Goal: Task Accomplishment & Management: Manage account settings

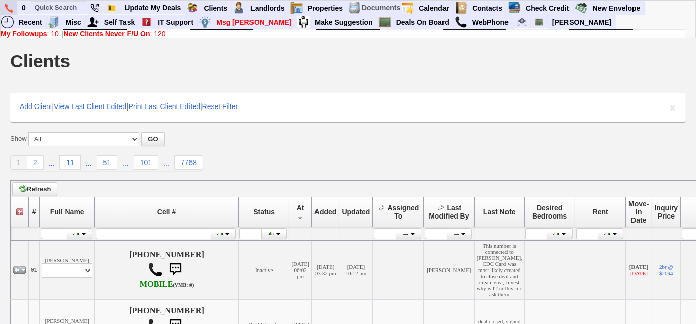
click at [16, 10] on link at bounding box center [9, 8] width 17 height 14
click at [72, 4] on input "text" at bounding box center [58, 7] width 55 height 13
click at [49, 7] on input "text" at bounding box center [58, 7] width 55 height 13
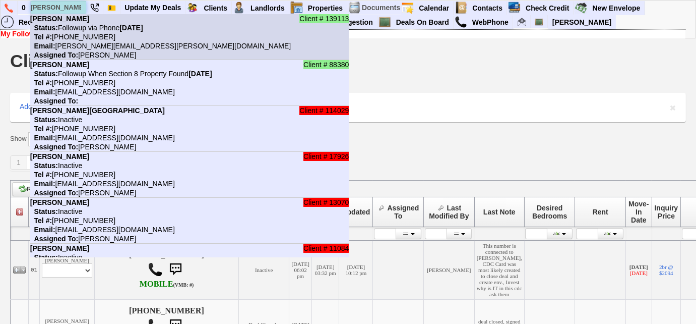
type input "kerry"
click at [78, 28] on nobr "Status: Followup via Phone Friday, September 12th, 2025" at bounding box center [86, 28] width 113 height 8
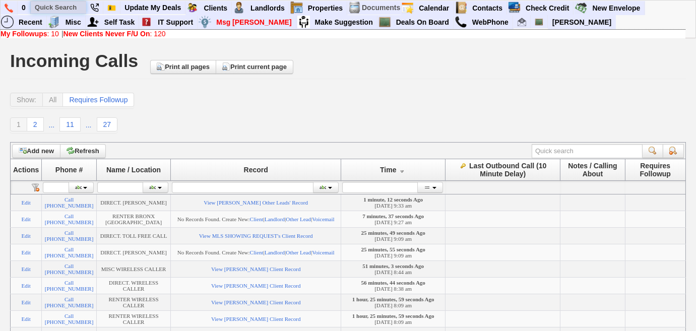
click at [67, 8] on input "text" at bounding box center [58, 7] width 55 height 13
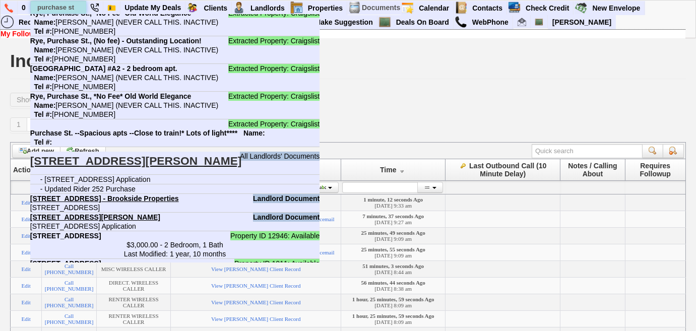
scroll to position [595, 0]
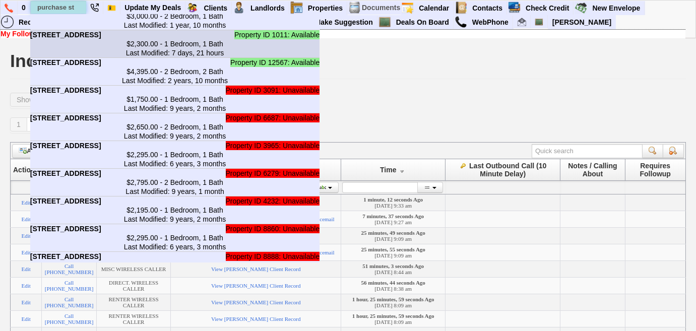
type input "purchase st"
click at [179, 46] on center "$2,300.00 - 1 Bedroom, 1 Bath Last Modified: 7 days, 21 hours" at bounding box center [175, 48] width 290 height 18
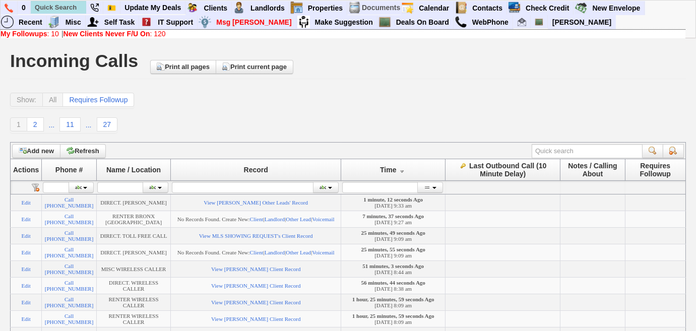
scroll to position [460, 0]
click at [4, 9] on link at bounding box center [9, 8] width 17 height 14
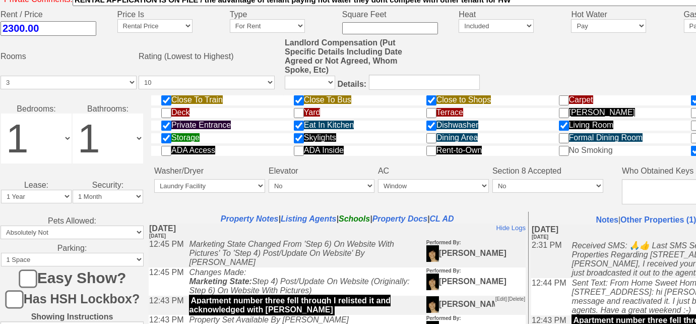
scroll to position [366, 0]
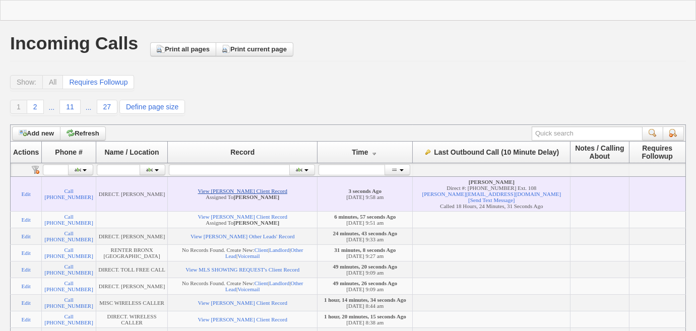
click at [265, 188] on link "View Samantha Vargas's Client Record" at bounding box center [242, 191] width 89 height 6
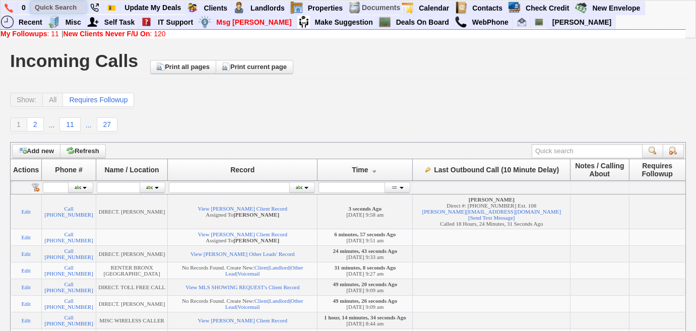
click at [68, 7] on input "text" at bounding box center [58, 7] width 55 height 13
paste input "5th Ave"
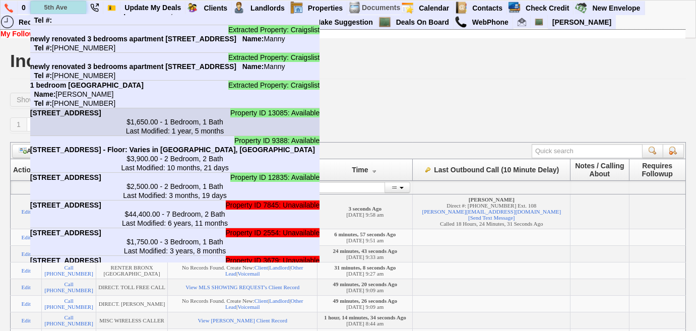
scroll to position [91, 0]
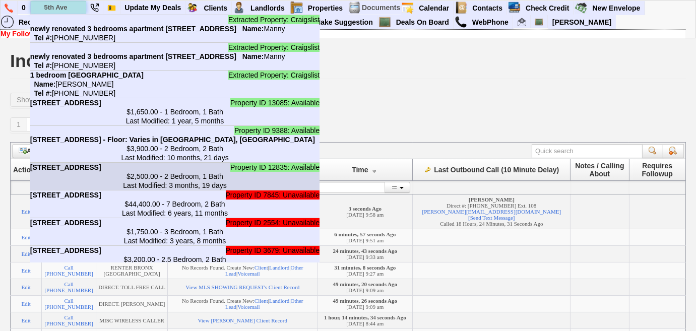
type input "5th Ave"
click at [150, 190] on center "$2,500.00 - 2 Bedroom, 1 Bath Last Modified: 3 months, 19 days" at bounding box center [175, 181] width 290 height 18
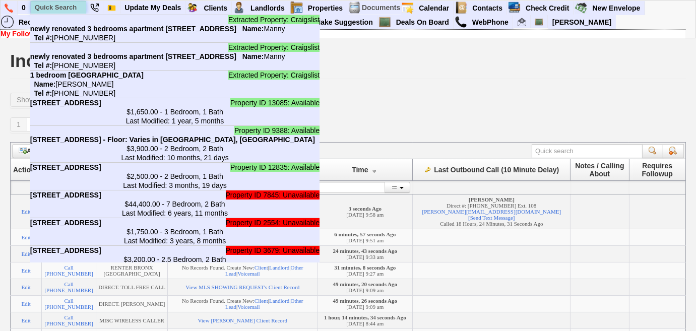
click at [53, 4] on input "text" at bounding box center [58, 7] width 55 height 13
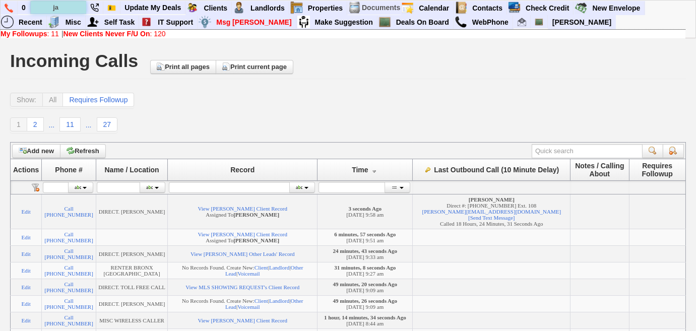
scroll to position [0, 0]
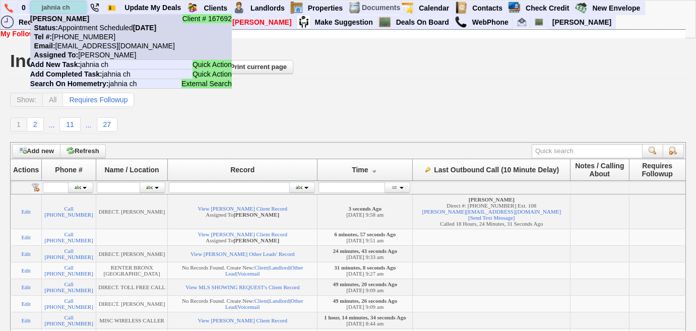
type input "jahnia ch"
click at [79, 22] on li "Client # 167692 Jahnia Chavis Status: Appointment Scheduled Monday, September 8…" at bounding box center [131, 37] width 202 height 46
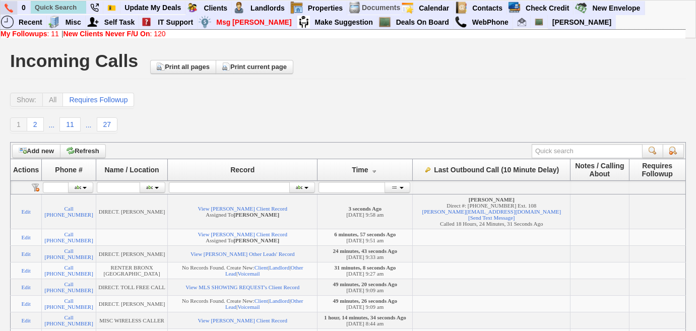
click at [10, 11] on img at bounding box center [9, 8] width 9 height 9
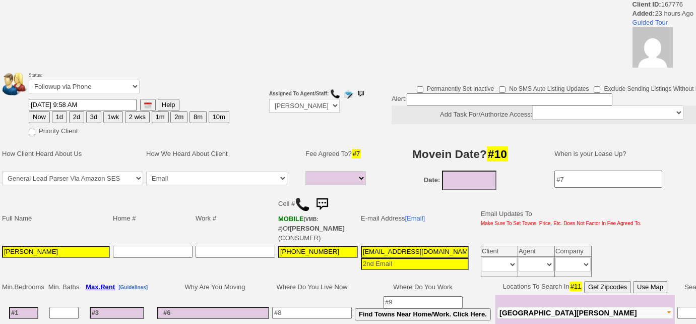
select select
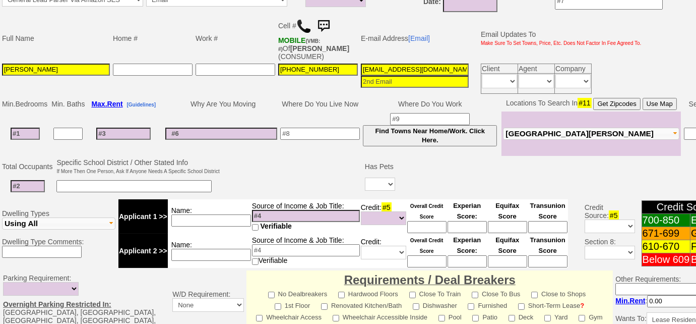
scroll to position [230, 0]
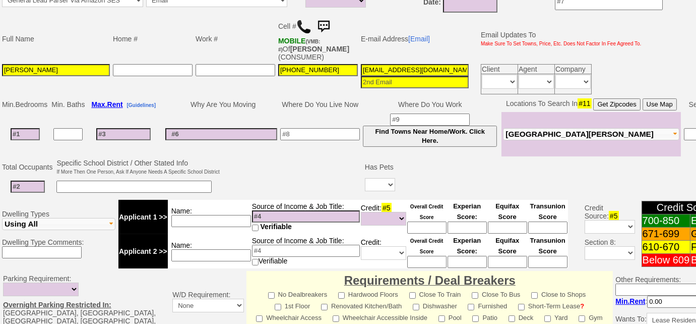
click at [337, 132] on input at bounding box center [320, 134] width 80 height 12
type input "PC"
click at [252, 136] on td at bounding box center [221, 134] width 115 height 44
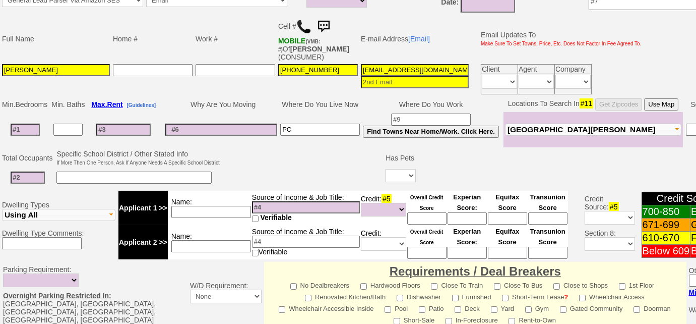
click at [23, 172] on input at bounding box center [28, 177] width 34 height 12
type input "2"
click at [188, 240] on input at bounding box center [211, 246] width 80 height 12
type input "partner"
click at [402, 174] on select "Yes No" at bounding box center [401, 175] width 30 height 13
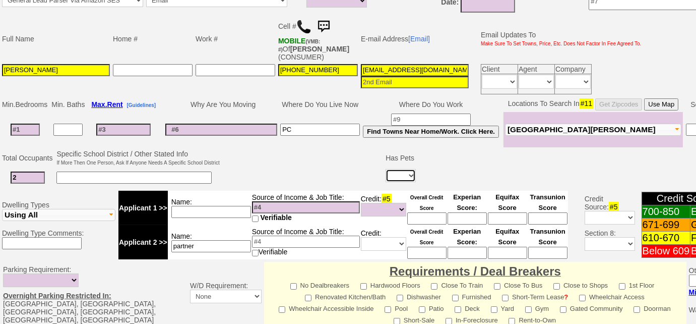
select select "Yes"
click at [386, 169] on select "Yes No" at bounding box center [401, 175] width 30 height 13
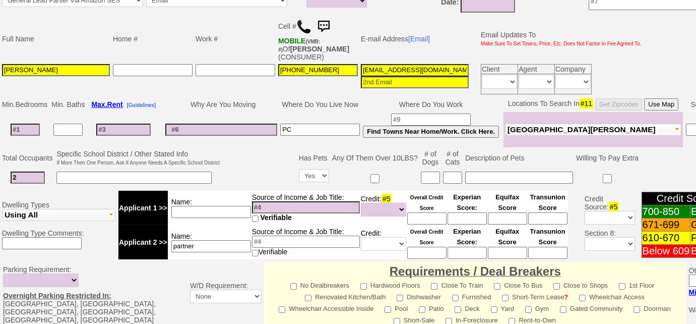
click at [427, 176] on input at bounding box center [430, 177] width 19 height 12
type input "1"
click at [476, 177] on input at bounding box center [519, 177] width 108 height 12
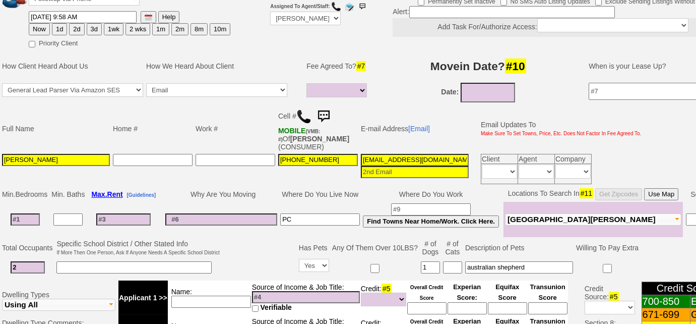
scroll to position [93, 0]
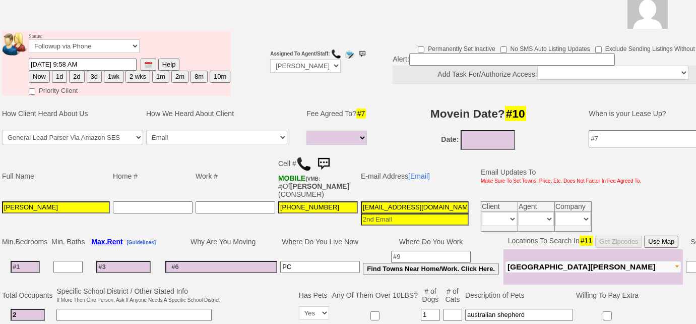
type input "australian shepherd"
click at [497, 141] on input "09/09/2025" at bounding box center [488, 140] width 54 height 20
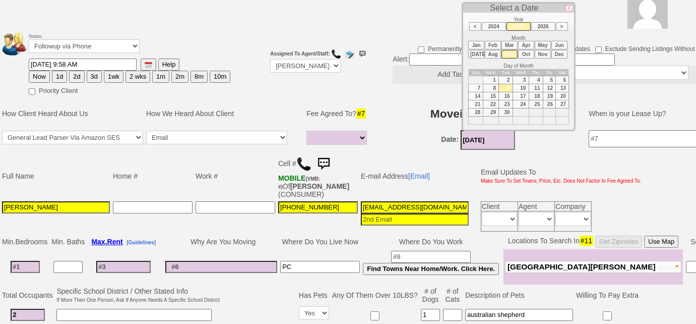
click at [527, 52] on li "Oct" at bounding box center [526, 54] width 16 height 9
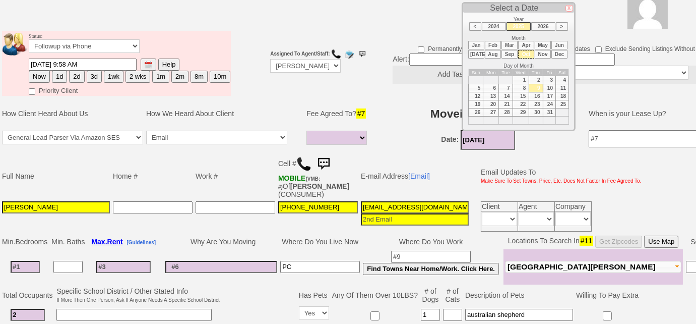
click at [524, 78] on td "1" at bounding box center [521, 80] width 16 height 8
type input "[DATE]"
drag, startPoint x: 361, startPoint y: 204, endPoint x: 497, endPoint y: 202, distance: 136.6
click at [497, 202] on tr "Samantha Vargas 914-468-5915 4eqtqxd9vp1szi4w8ktykqcfyxa@convo.zillow.com Clien…" at bounding box center [322, 216] width 643 height 33
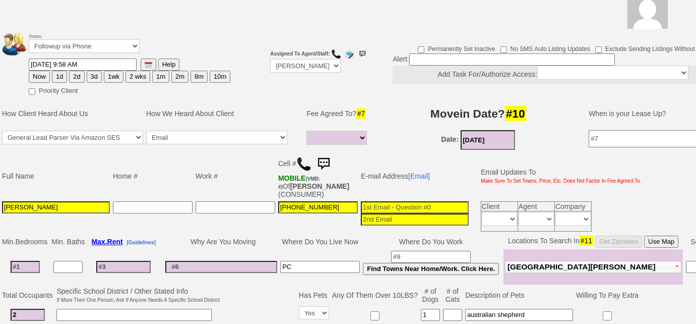
scroll to position [0, 0]
click at [27, 265] on input at bounding box center [25, 267] width 29 height 12
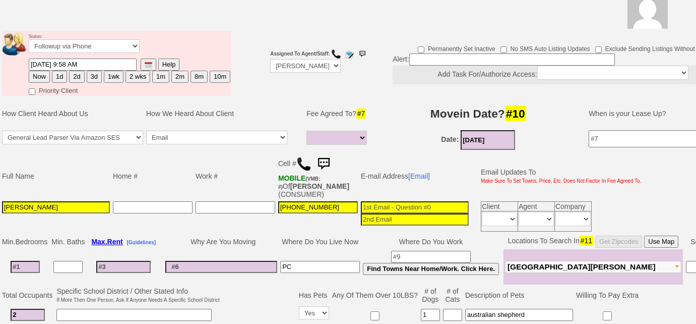
type input "1"
select select
type input "1"
click at [131, 262] on input at bounding box center [123, 263] width 54 height 12
select select
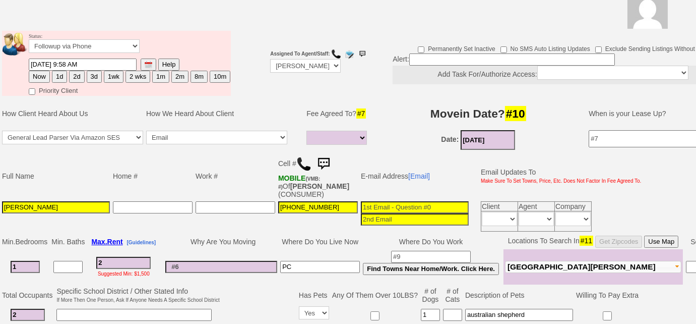
type input "25"
select select
type input "2500"
select select
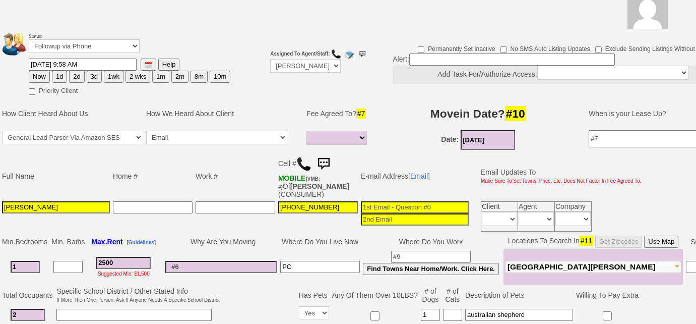
type input "2500"
select select
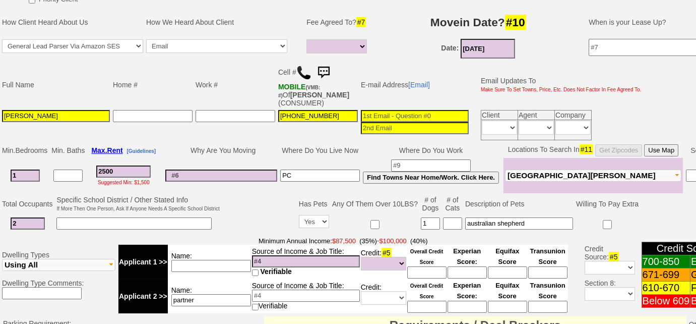
scroll to position [184, 0]
click at [538, 175] on span "[GEOGRAPHIC_DATA][PERSON_NAME]" at bounding box center [582, 175] width 148 height 9
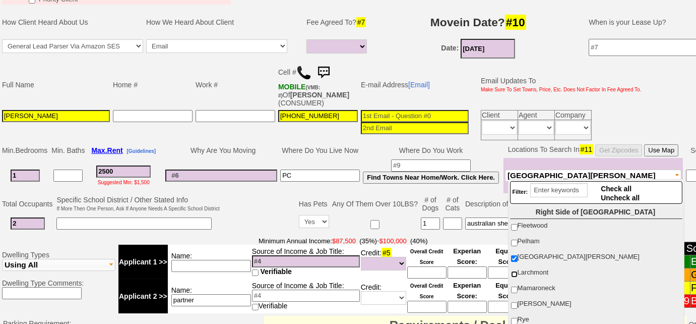
click at [515, 271] on input "Larchmont" at bounding box center [514, 274] width 7 height 7
checkbox input "true"
click at [515, 286] on input "Mamaroneck" at bounding box center [514, 289] width 7 height 7
checkbox input "true"
click at [517, 242] on input "Pelham" at bounding box center [514, 242] width 7 height 7
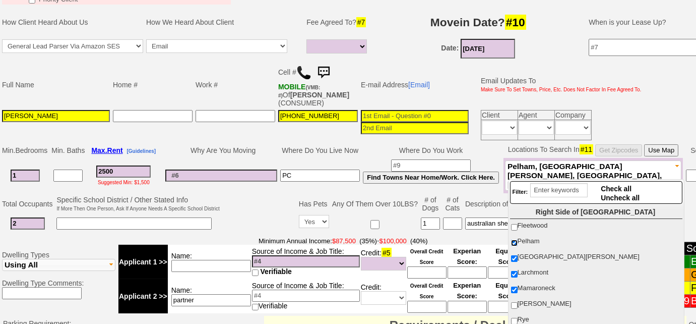
click at [516, 242] on input "Pelham" at bounding box center [514, 242] width 7 height 7
checkbox input "false"
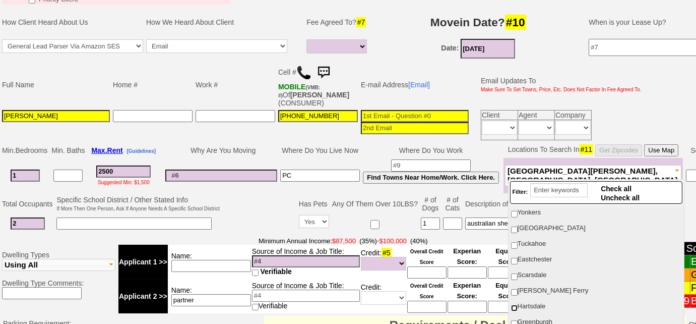
scroll to position [229, 0]
click at [514, 290] on input "[GEOGRAPHIC_DATA]" at bounding box center [514, 293] width 7 height 7
checkbox input "true"
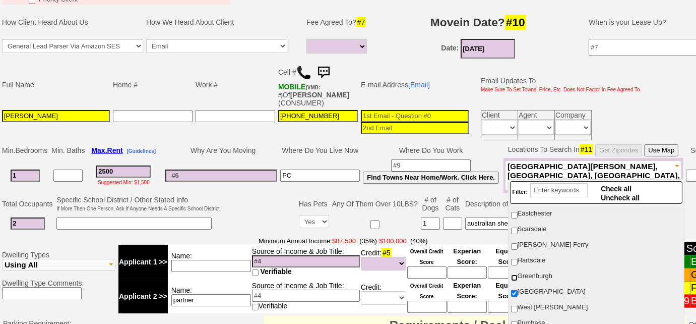
click at [512, 274] on input "Greenburgh" at bounding box center [514, 277] width 7 height 7
checkbox input "true"
click at [515, 305] on input "West [PERSON_NAME]" at bounding box center [514, 308] width 7 height 7
checkbox input "true"
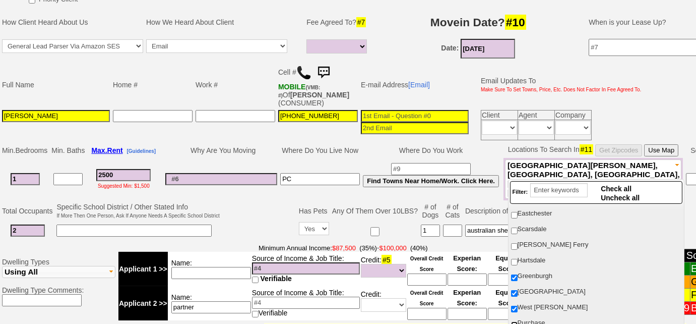
click at [516, 321] on input "Purchase" at bounding box center [514, 324] width 7 height 7
checkbox input "true"
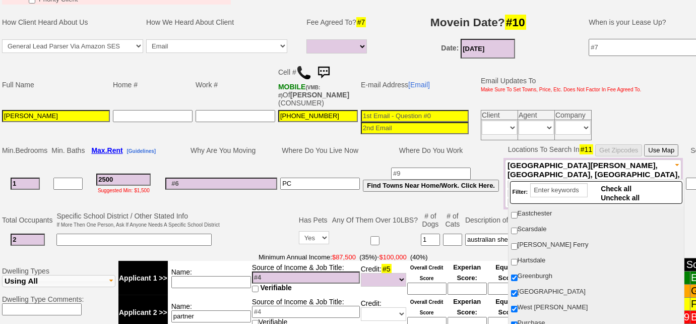
click at [121, 233] on input at bounding box center [133, 239] width 155 height 12
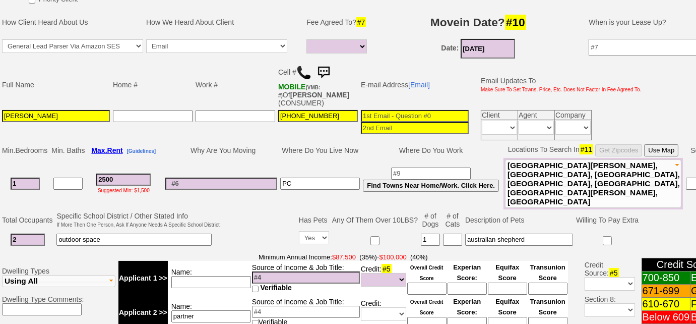
type input "outdoor space"
click at [273, 271] on input at bounding box center [306, 277] width 108 height 12
type input "marketing coord - $60k"
click at [397, 273] on select "Unknown Bad (Below 609) Fair (610-670) Good (671-699) Excellent (700-850) None" at bounding box center [383, 280] width 45 height 14
select select "Excellent"
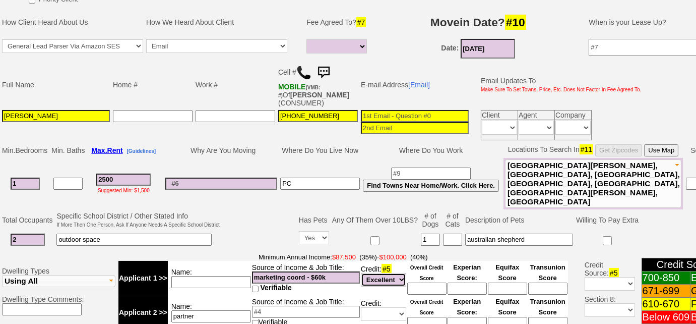
click at [361, 273] on select "Unknown Bad (Below 609) Fair (610-670) Good (671-699) Excellent (700-850) None" at bounding box center [383, 280] width 45 height 14
click at [425, 272] on div "Ask Customer: Do You Know Your Overall Credit Score" at bounding box center [486, 277] width 151 height 18
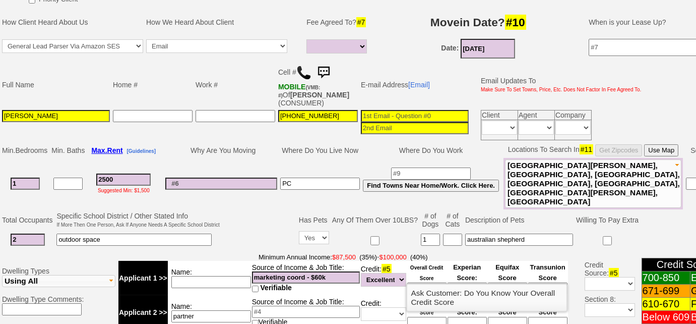
click at [439, 282] on input at bounding box center [426, 288] width 39 height 12
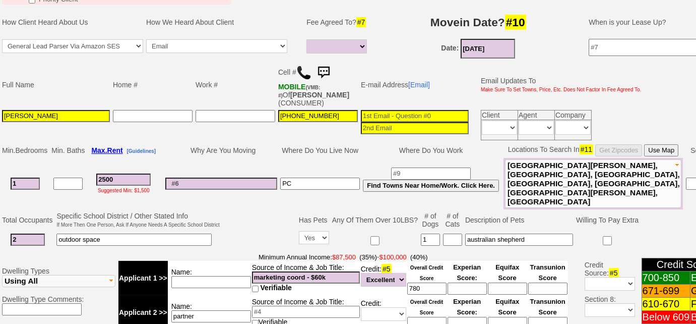
type input "780"
click at [279, 305] on input at bounding box center [306, 311] width 108 height 12
type input "NYC broker - $60k"
click at [395, 307] on select "Unknown Bad (Below 609) Fair (610-670) Good (671-699) Excellent (700-850) None" at bounding box center [383, 314] width 45 height 14
select select "Excellent"
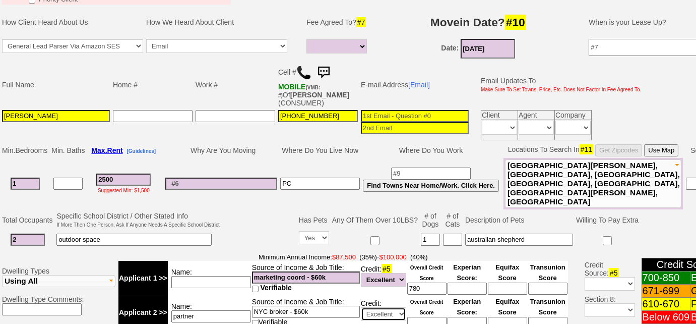
click at [361, 307] on select "Unknown Bad (Below 609) Fair (610-670) Good (671-699) Excellent (700-850) None" at bounding box center [383, 314] width 45 height 14
click at [262, 213] on td at bounding box center [259, 230] width 76 height 40
click at [407, 118] on input at bounding box center [415, 116] width 108 height 12
click at [333, 45] on select "Full Fee Fee: $3,600.00 Total Move in Costs: $8,600.00 1 Month Fee: $2,500.00 T…" at bounding box center [336, 46] width 60 height 14
select select "Full Fee"
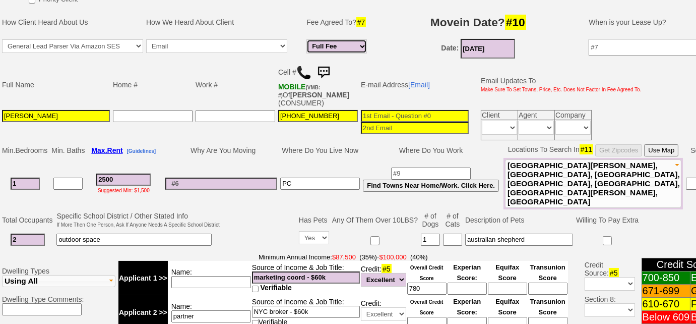
click at [306, 39] on select "Full Fee Fee: $3,600.00 Total Move in Costs: $8,600.00 1 Month Fee: $2,500.00 T…" at bounding box center [336, 46] width 60 height 14
click at [398, 111] on input at bounding box center [415, 116] width 108 height 12
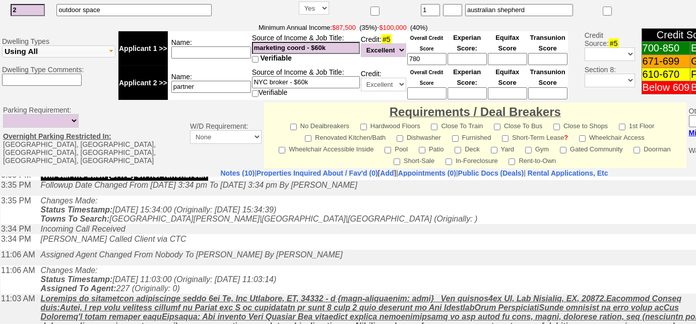
scroll to position [212, 0]
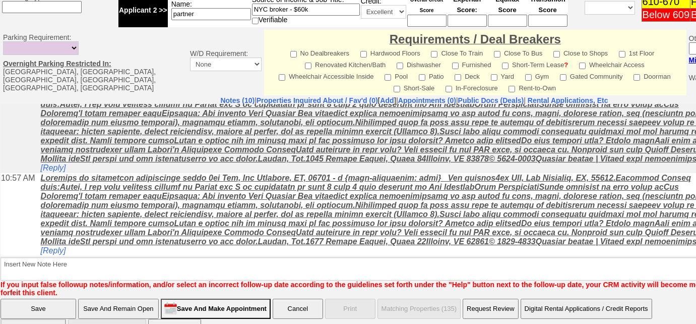
type input "svargas4399@gmail.com"
click at [97, 298] on input "Save And Remain Open" at bounding box center [118, 308] width 81 height 20
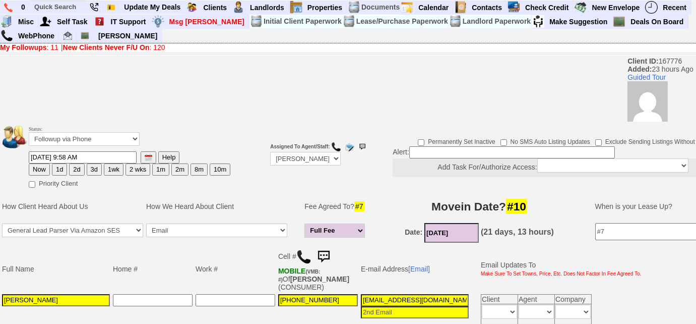
drag, startPoint x: 33, startPoint y: 298, endPoint x: 0, endPoint y: 300, distance: 32.8
click at [0, 300] on td "Full Name Home # Work # Cell # MOBILE (VMB: #) Of [PERSON_NAME] (CONSUMER) E-ma…" at bounding box center [377, 285] width 755 height 82
drag, startPoint x: 12, startPoint y: 300, endPoint x: 209, endPoint y: 256, distance: 202.4
click at [200, 248] on td "Work #" at bounding box center [235, 268] width 83 height 47
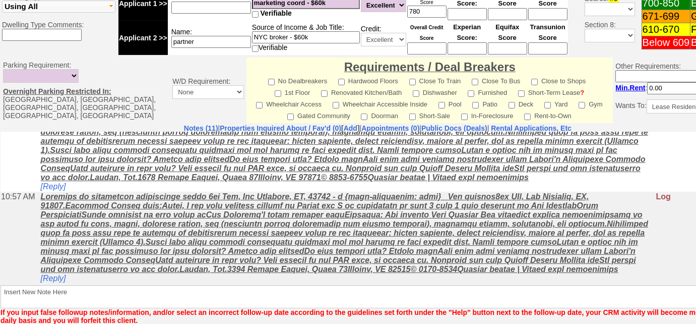
scroll to position [422, 0]
drag, startPoint x: 208, startPoint y: 183, endPoint x: 239, endPoint y: 182, distance: 31.3
click at [239, 192] on u at bounding box center [344, 232] width 607 height 81
copy u "5th Ave"
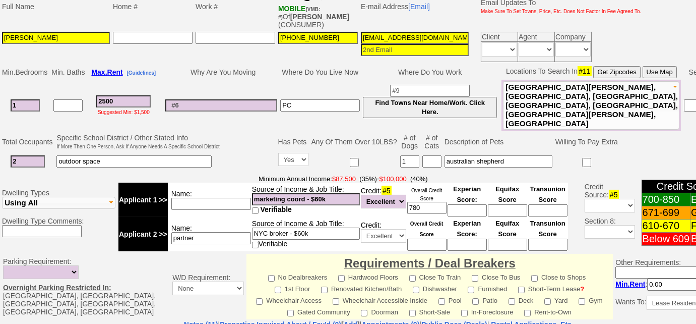
scroll to position [229, 0]
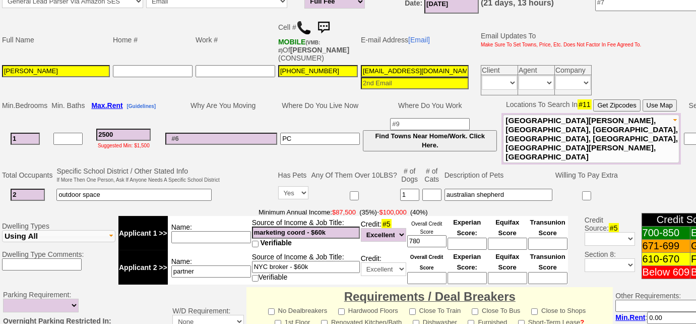
click at [550, 135] on span "New Rochelle, Larchmont, Mamaroneck, Greenburgh, White Plains, West Harrison, P…" at bounding box center [591, 138] width 172 height 45
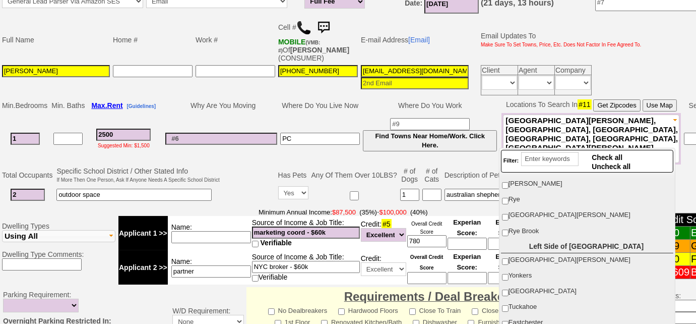
scroll to position [183, 0]
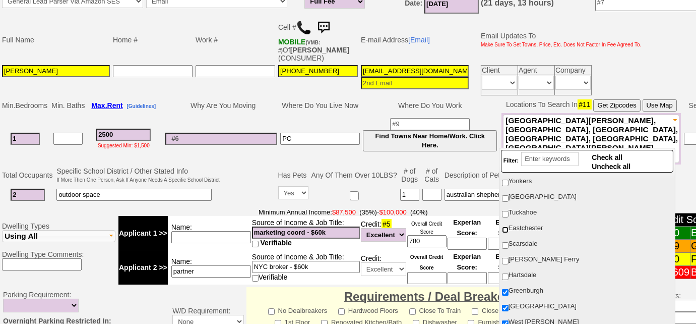
click at [508, 226] on input "Eastchester" at bounding box center [505, 229] width 7 height 7
checkbox input "true"
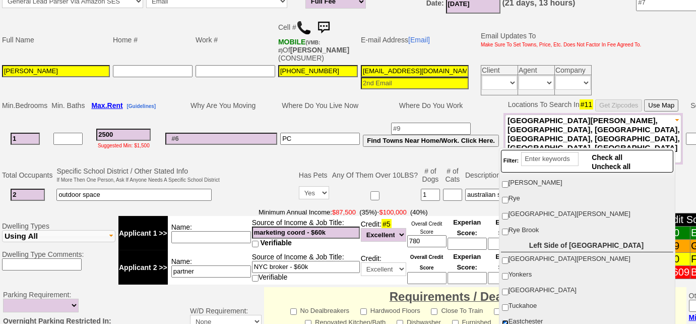
scroll to position [0, 0]
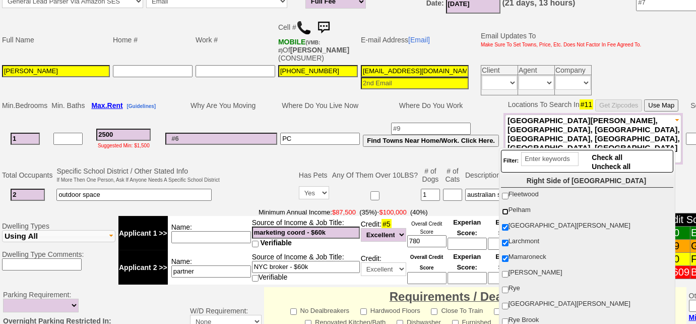
click at [507, 209] on input "Pelham" at bounding box center [505, 211] width 7 height 7
checkbox input "true"
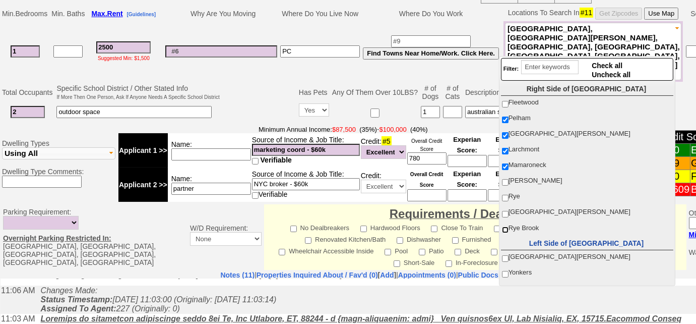
scroll to position [91, 0]
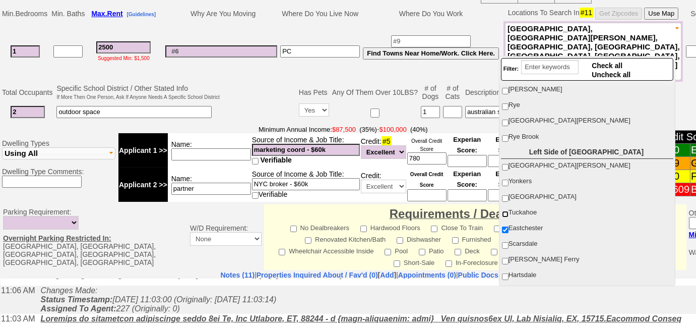
click at [502, 211] on input "Tuckahoe" at bounding box center [505, 214] width 7 height 7
checkbox input "true"
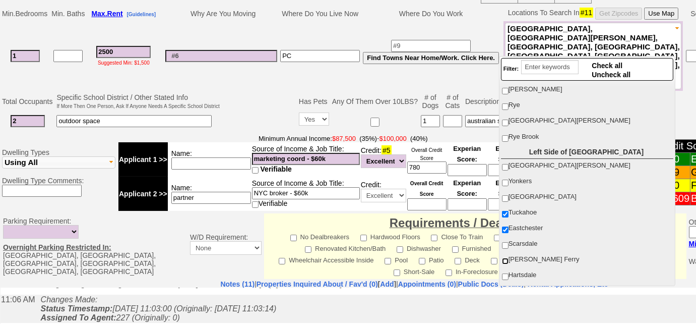
click at [508, 258] on input "Dobbs Ferry" at bounding box center [505, 261] width 7 height 7
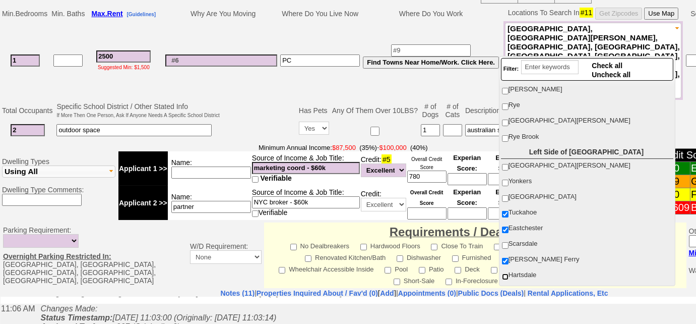
scroll to position [183, 0]
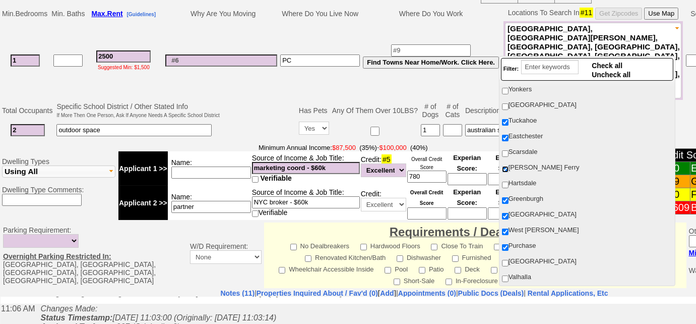
click at [504, 167] on input "Dobbs Ferry" at bounding box center [505, 169] width 7 height 7
checkbox input "false"
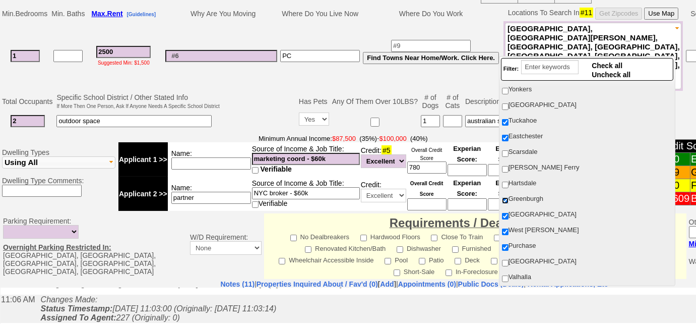
click at [504, 197] on input "Greenburgh" at bounding box center [505, 200] width 7 height 7
checkbox input "false"
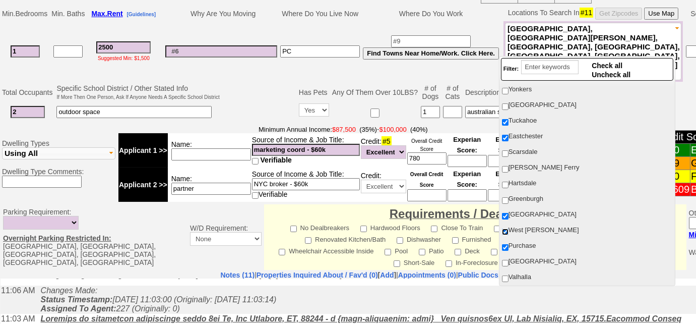
click at [507, 228] on input "West Harrison" at bounding box center [505, 231] width 7 height 7
checkbox input "false"
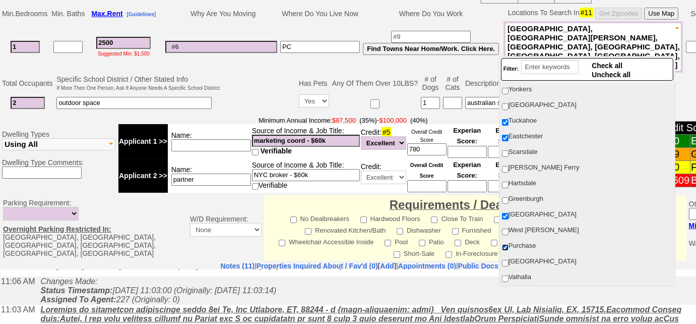
click at [502, 244] on input "Purchase" at bounding box center [505, 247] width 7 height 7
checkbox input "false"
click at [221, 93] on td "outdoor space" at bounding box center [138, 103] width 166 height 21
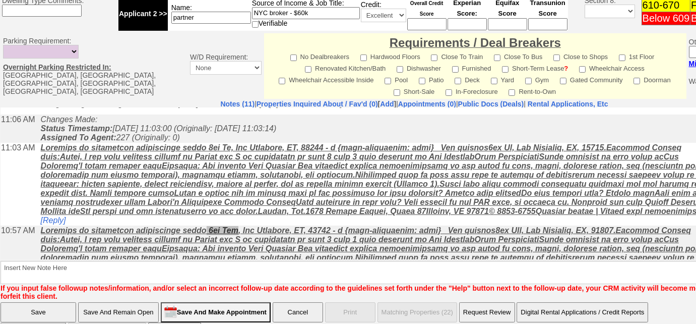
scroll to position [486, 0]
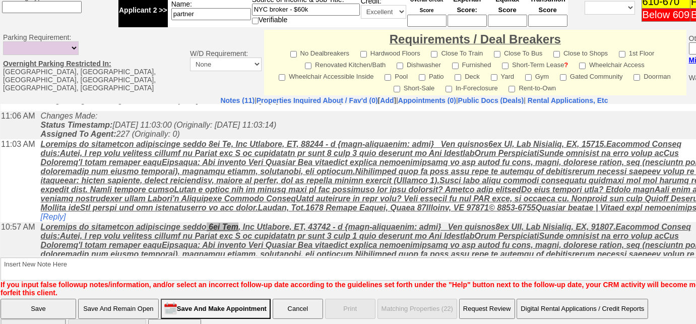
click at [137, 298] on input "Save And Remain Open" at bounding box center [118, 308] width 81 height 20
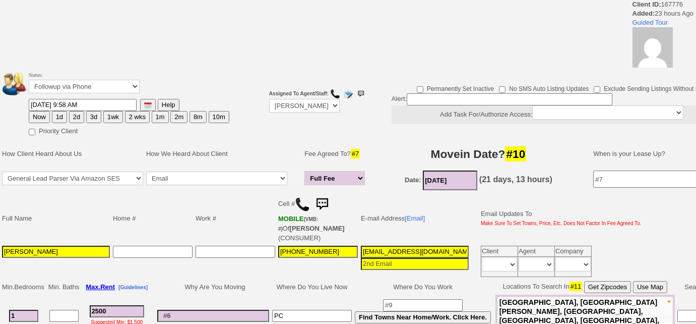
drag, startPoint x: 34, startPoint y: 249, endPoint x: 0, endPoint y: 244, distance: 34.1
click at [0, 244] on td "Full Name Home # Work # Cell # MOBILE (VMB: #) Of [PERSON_NAME] (CONSUMER) E-ma…" at bounding box center [377, 235] width 754 height 87
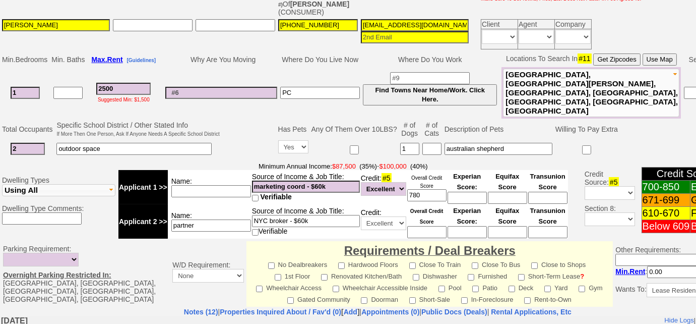
scroll to position [321, 0]
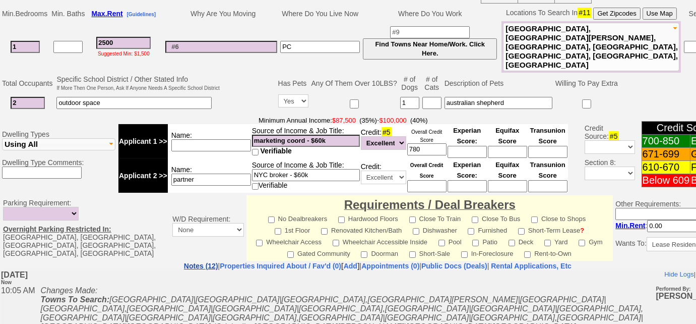
click at [184, 262] on link "Notes (12)" at bounding box center [201, 266] width 34 height 8
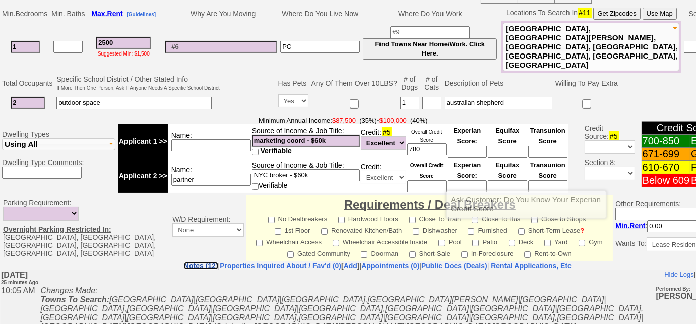
scroll to position [501, 0]
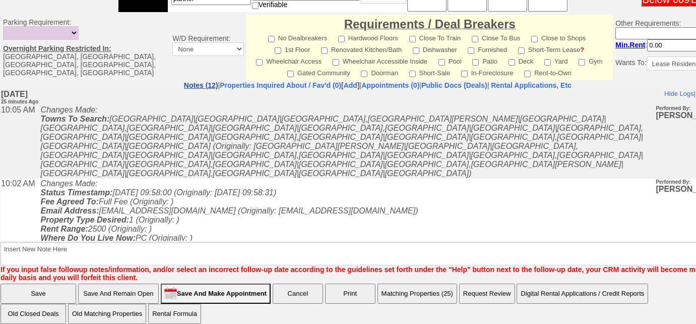
click at [184, 81] on link "Notes (12)" at bounding box center [201, 85] width 34 height 8
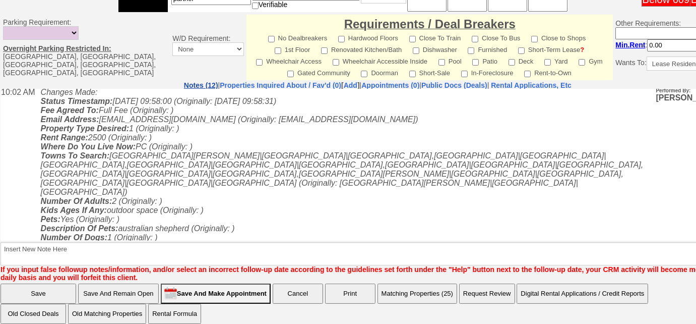
click at [184, 81] on link "Notes (12)" at bounding box center [201, 85] width 34 height 8
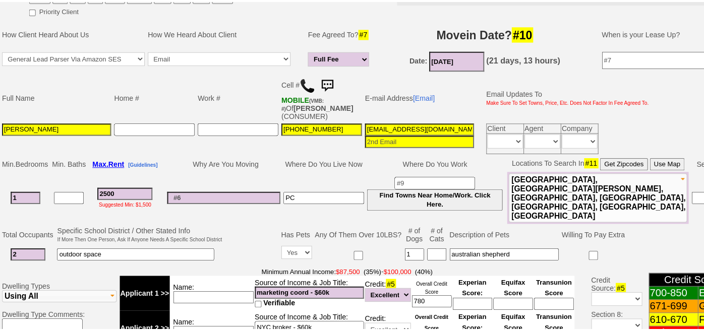
scroll to position [135, 0]
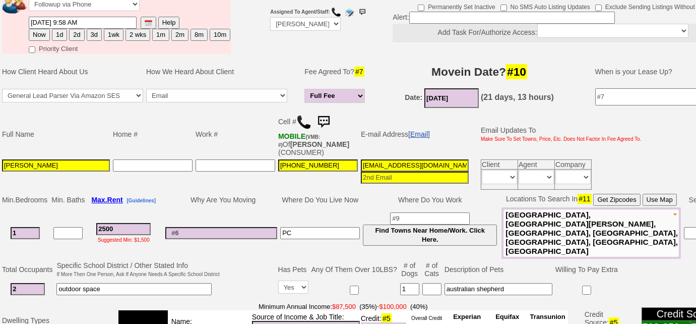
click at [423, 131] on link "[Email]" at bounding box center [419, 134] width 22 height 8
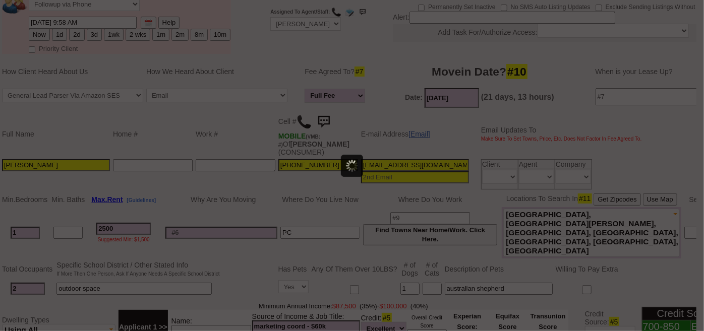
scroll to position [0, 0]
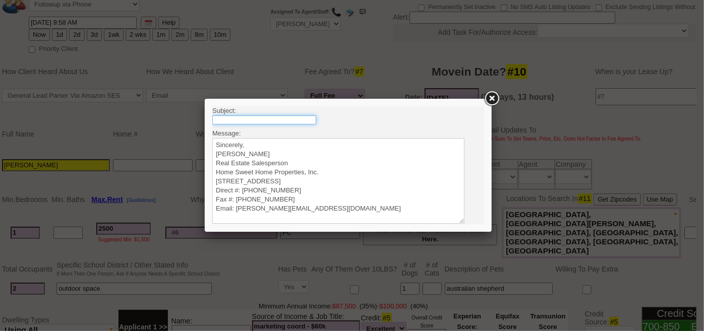
click at [303, 115] on input "text" at bounding box center [264, 119] width 104 height 9
type input "Rental Intake Form"
click at [289, 138] on textarea "Sincerely, [PERSON_NAME] Real Estate Salesperson Home Sweet Home Properties, In…" at bounding box center [338, 181] width 252 height 86
paste textarea "Good Morning [PERSON_NAME], It was a pleasure speaking with you! I am excited t…"
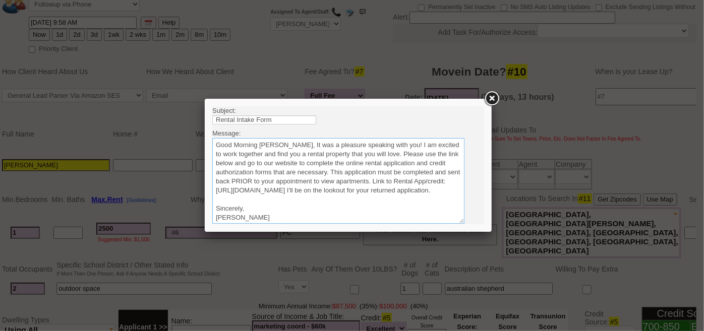
click at [291, 142] on textarea "Sincerely, [PERSON_NAME] Real Estate Salesperson Home Sweet Home Properties, In…" at bounding box center [338, 181] width 252 height 86
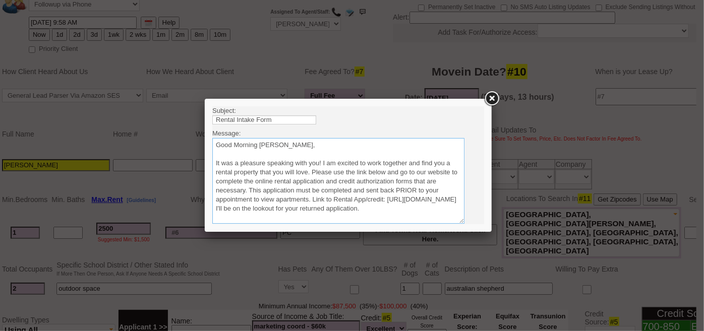
click at [312, 167] on textarea "Sincerely, [PERSON_NAME] Real Estate Salesperson Home Sweet Home Properties, In…" at bounding box center [338, 181] width 252 height 86
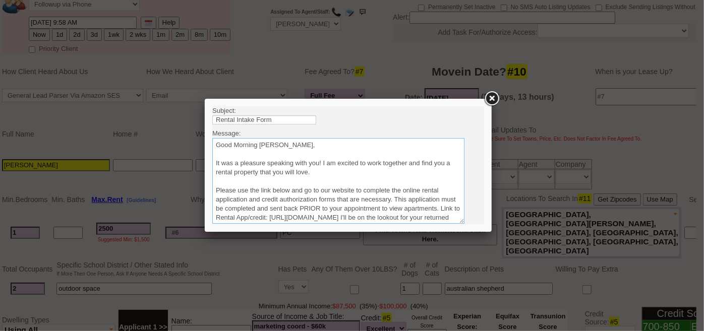
scroll to position [45, 0]
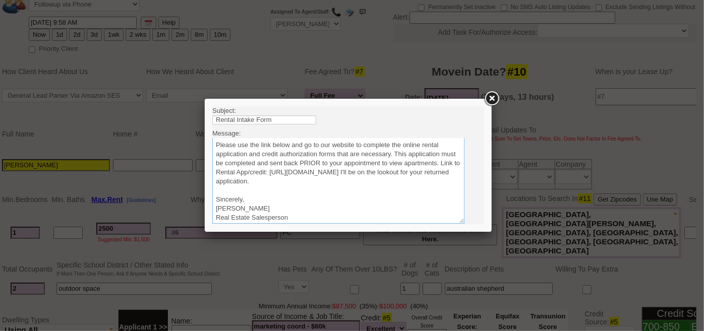
click at [429, 177] on textarea "Sincerely, [PERSON_NAME] Real Estate Salesperson Home Sweet Home Properties, In…" at bounding box center [338, 181] width 252 height 86
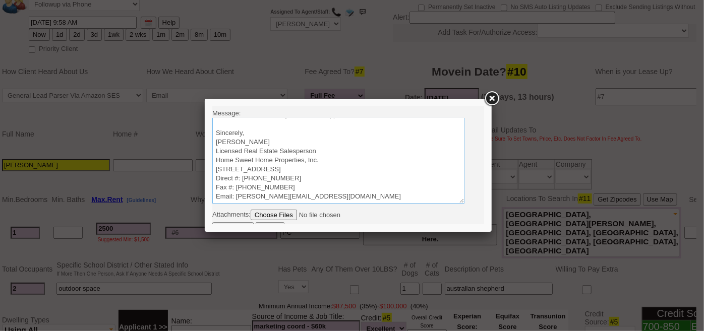
scroll to position [29, 0]
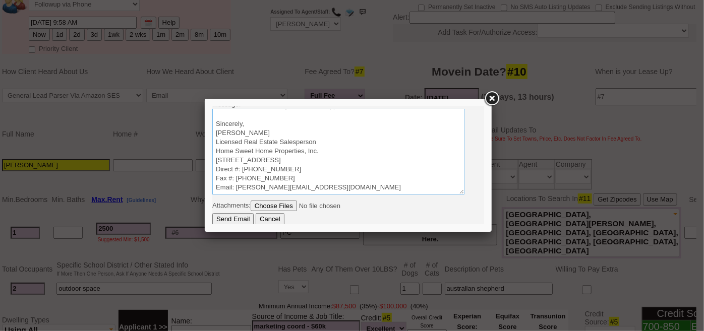
type textarea "Good Morning [PERSON_NAME], It was a pleasure speaking with you! I am excited t…"
click at [233, 219] on input "Send Email" at bounding box center [232, 219] width 41 height 12
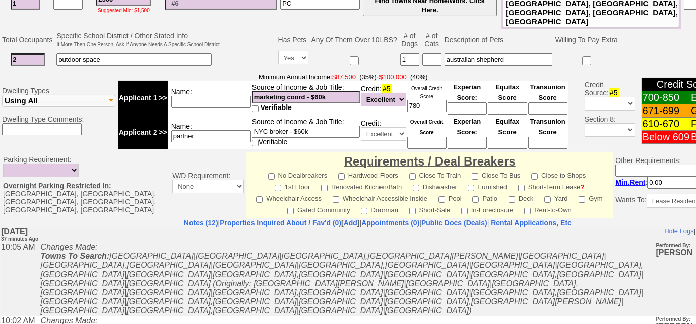
scroll to position [501, 0]
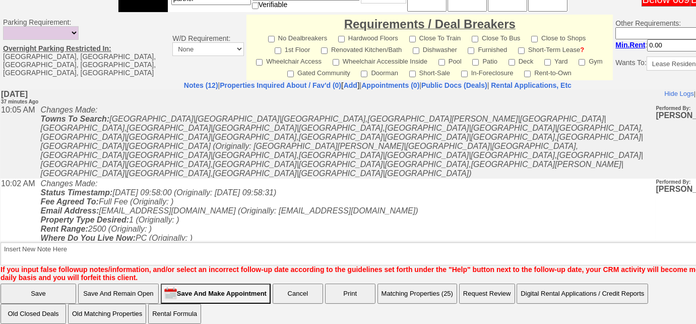
click at [409, 293] on button "Matching Properties (25)" at bounding box center [417, 293] width 80 height 20
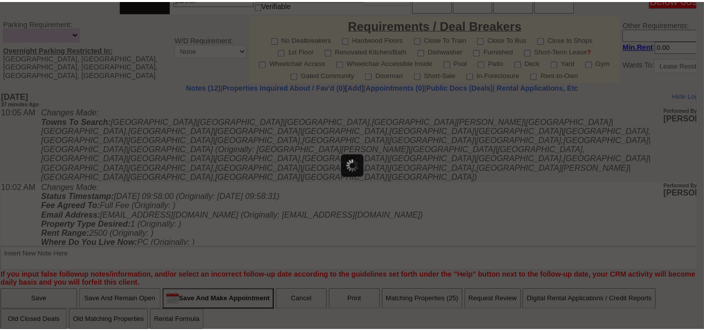
scroll to position [493, 0]
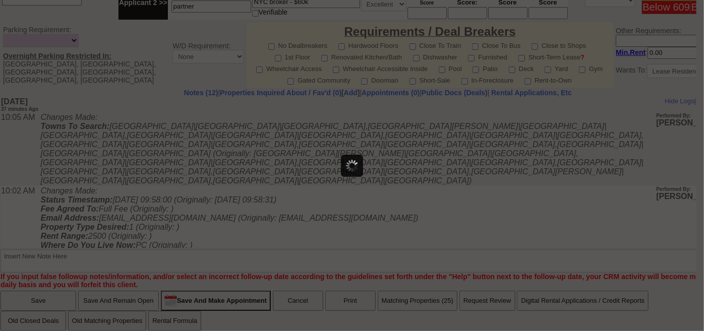
select select
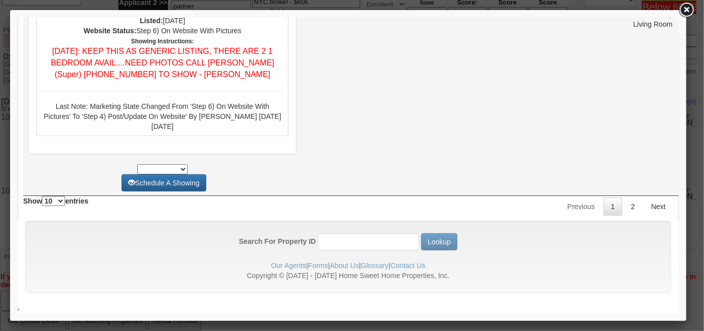
scroll to position [4592, 0]
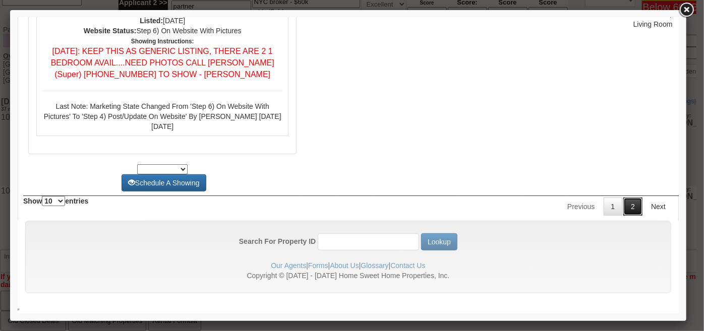
click at [624, 205] on link "2" at bounding box center [631, 206] width 19 height 18
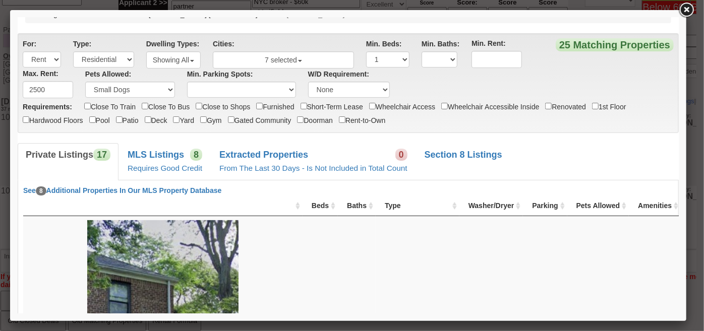
scroll to position [0, 0]
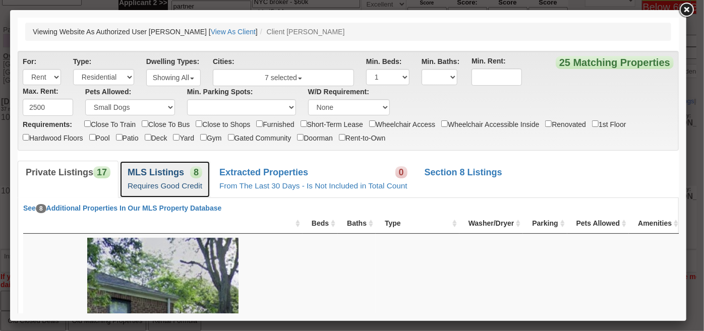
click at [135, 174] on b "MLS Listings" at bounding box center [155, 172] width 56 height 10
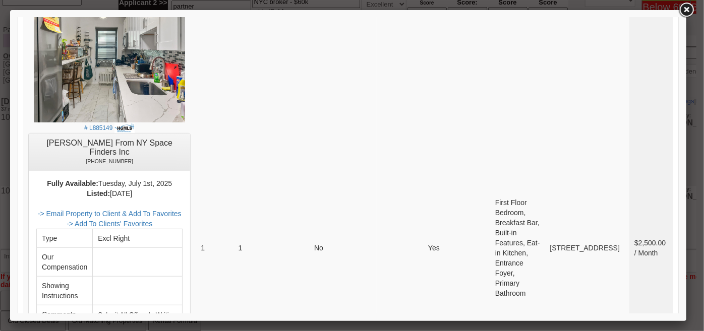
scroll to position [4363, 0]
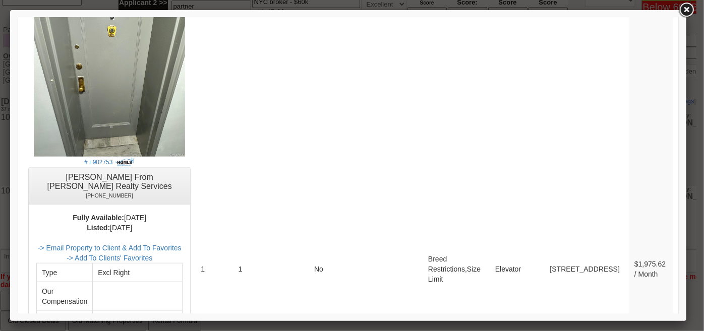
drag, startPoint x: 674, startPoint y: 48, endPoint x: 707, endPoint y: 334, distance: 288.1
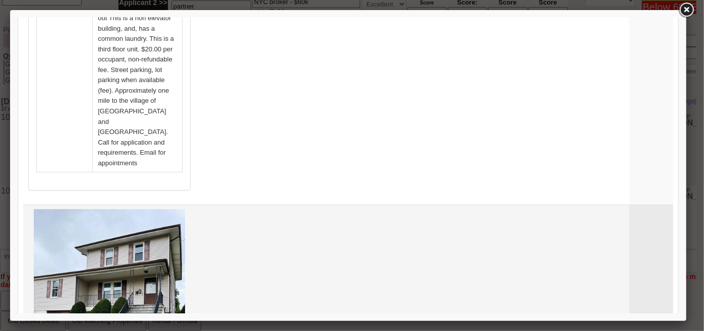
scroll to position [3377, 0]
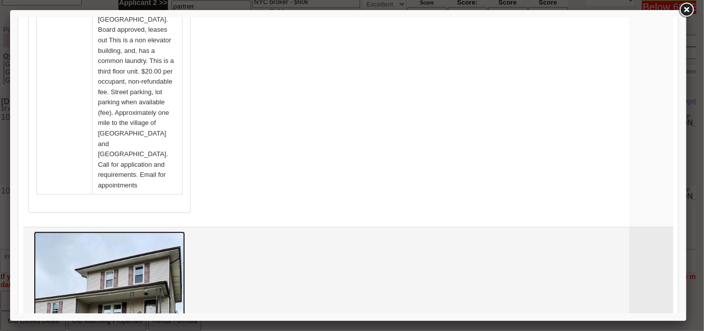
click at [130, 231] on img at bounding box center [108, 332] width 151 height 202
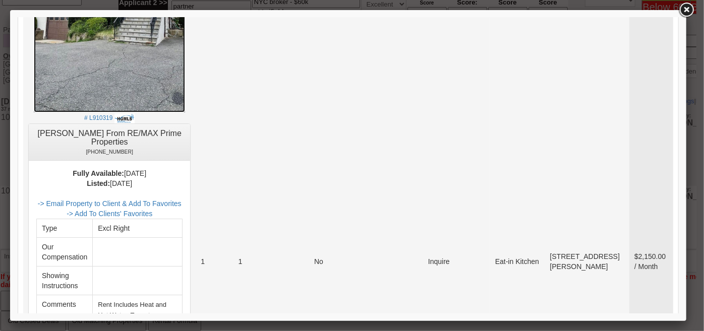
scroll to position [3560, 0]
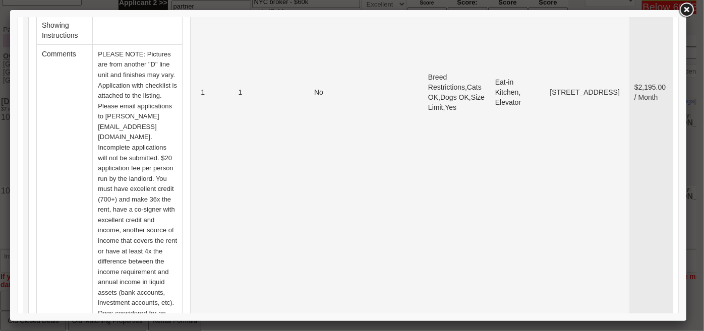
scroll to position [1727, 0]
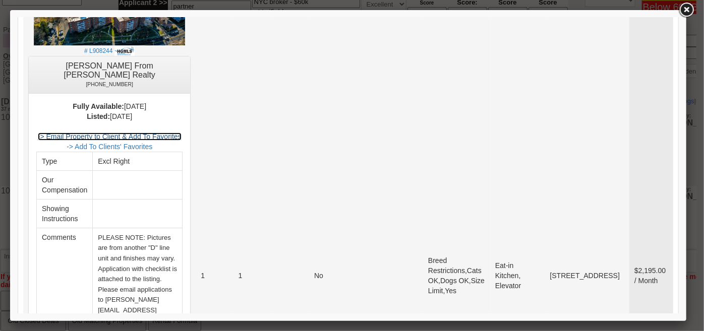
click at [177, 132] on link "-> Email Property to Client & Add To Favorites" at bounding box center [109, 136] width 144 height 8
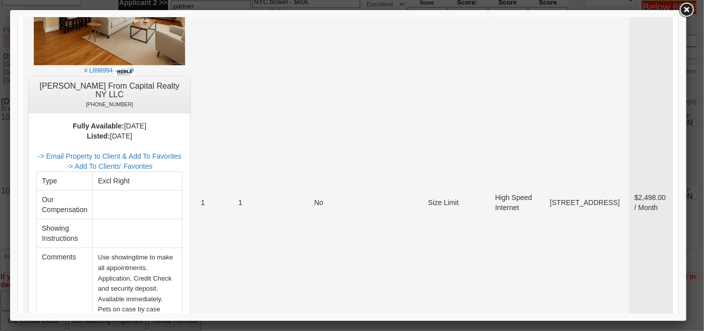
scroll to position [1223, 0]
click at [181, 151] on link "-> Email Property to Client & Add To Favorites" at bounding box center [109, 155] width 144 height 8
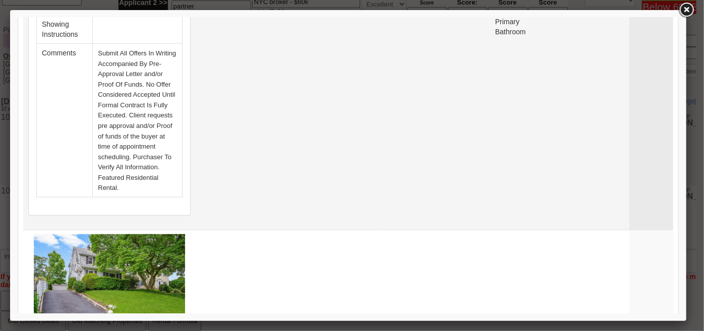
scroll to position [719, 0]
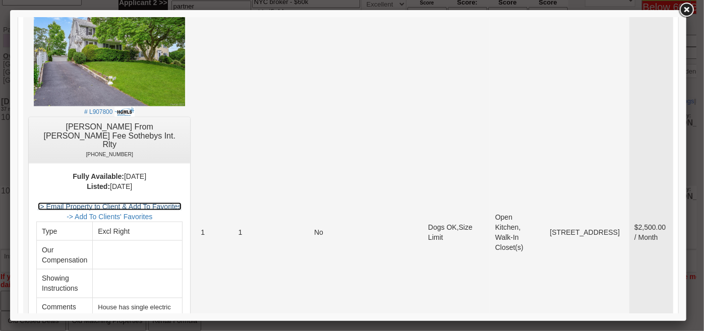
click at [181, 202] on link "-> Email Property to Client & Add To Favorites" at bounding box center [109, 206] width 144 height 8
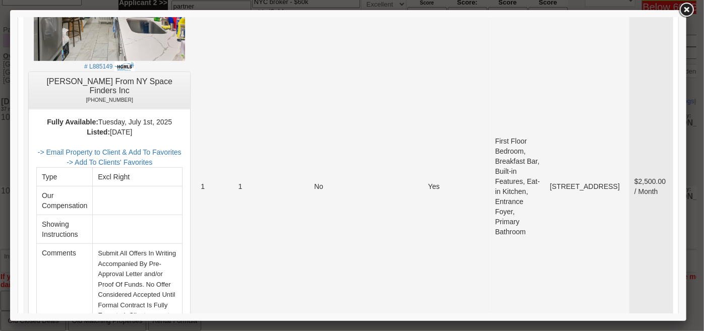
scroll to position [307, 0]
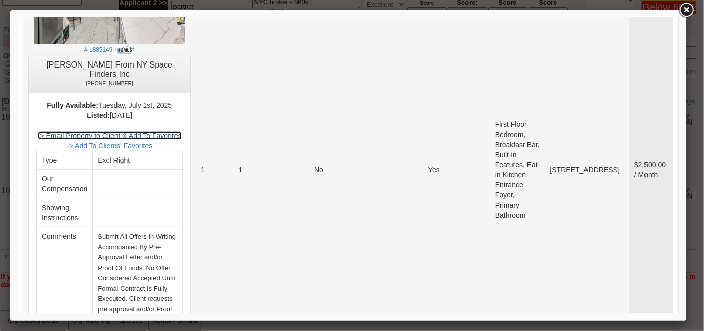
click at [180, 135] on link "-> Email Property to Client & Add To Favorites" at bounding box center [109, 135] width 144 height 8
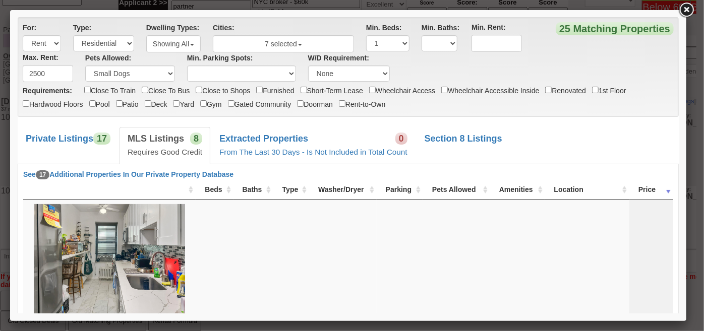
scroll to position [32, 0]
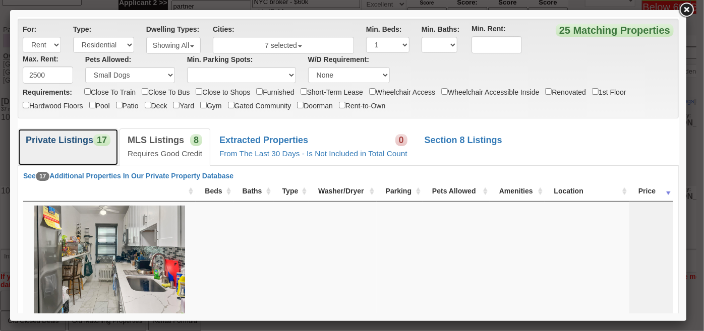
click at [87, 129] on link "Private Listings 17" at bounding box center [67, 146] width 101 height 37
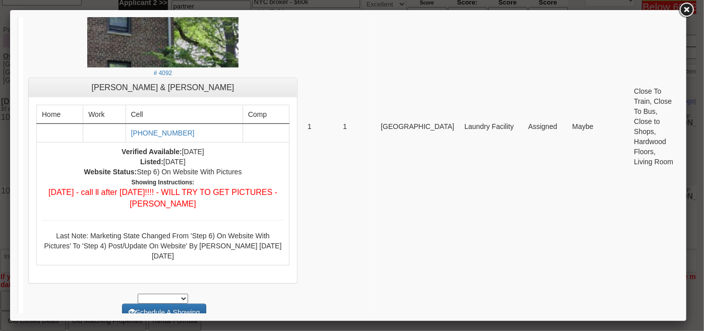
scroll to position [307, 0]
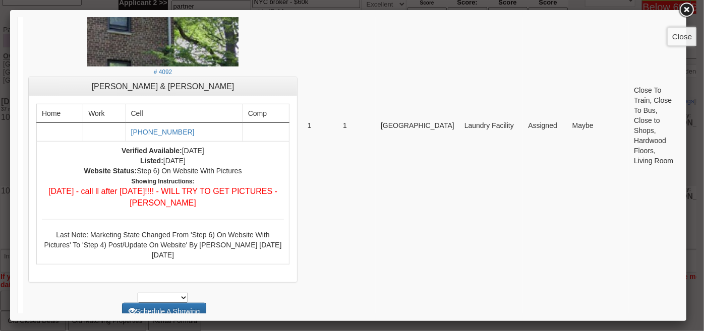
click at [691, 11] on link at bounding box center [686, 10] width 18 height 18
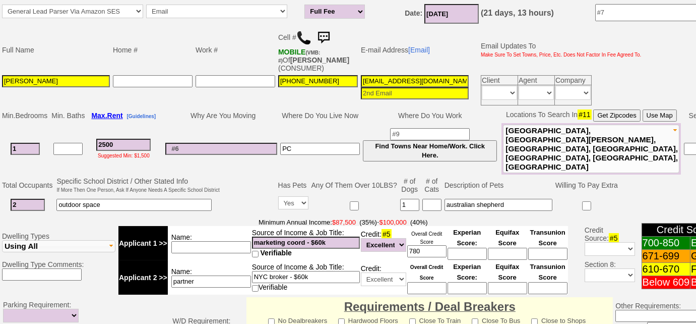
scroll to position [127, 0]
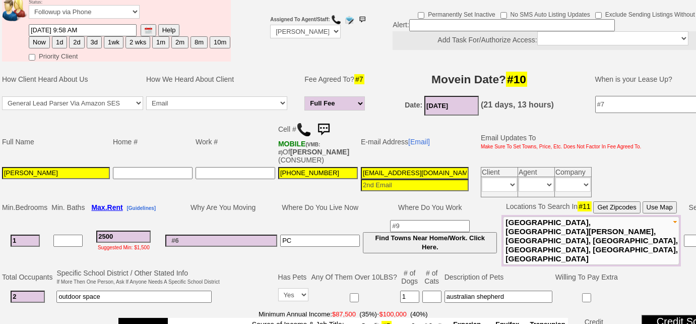
click at [93, 46] on button "3d" at bounding box center [94, 42] width 15 height 12
type input "09/12/2025 10:05 AM"
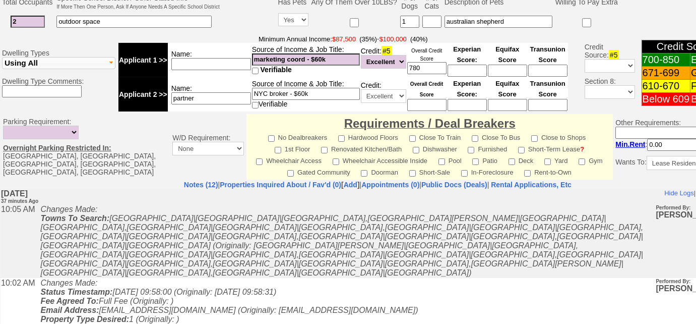
scroll to position [501, 0]
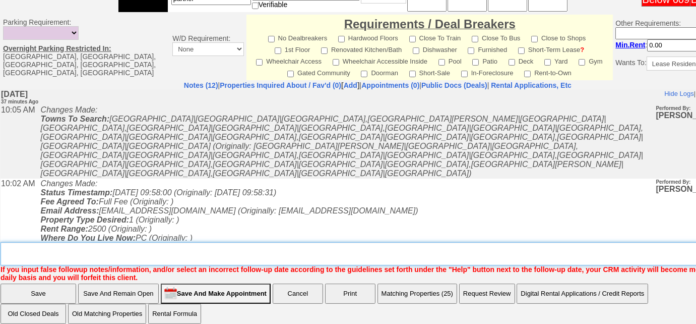
click at [210, 242] on textarea "Insert New Note Here" at bounding box center [382, 253] width 762 height 23
type textarea "sent rental appl and listings"
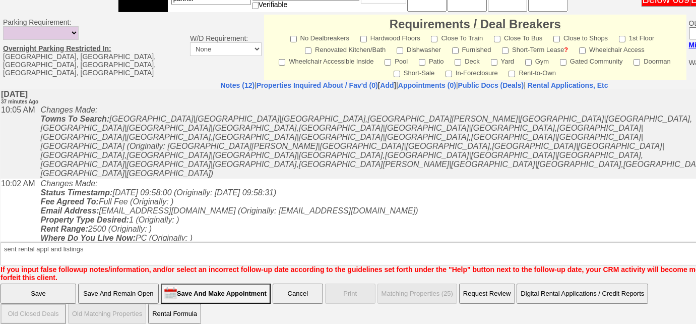
click at [50, 287] on input "Save" at bounding box center [39, 293] width 76 height 20
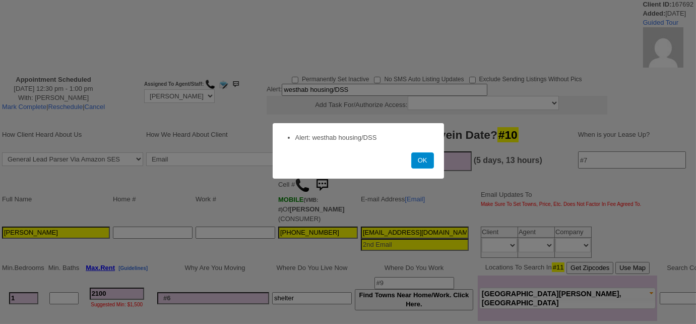
click at [426, 163] on button "OK" at bounding box center [422, 160] width 23 height 16
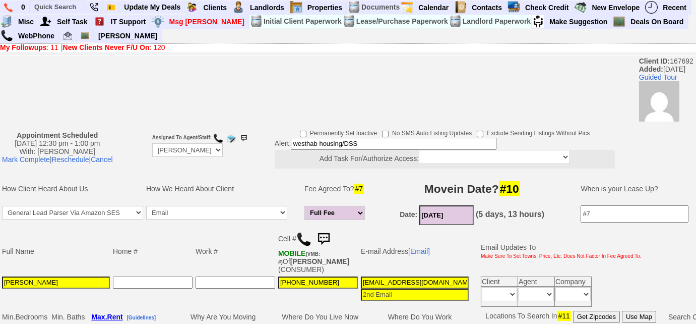
click at [300, 235] on img at bounding box center [303, 238] width 15 height 15
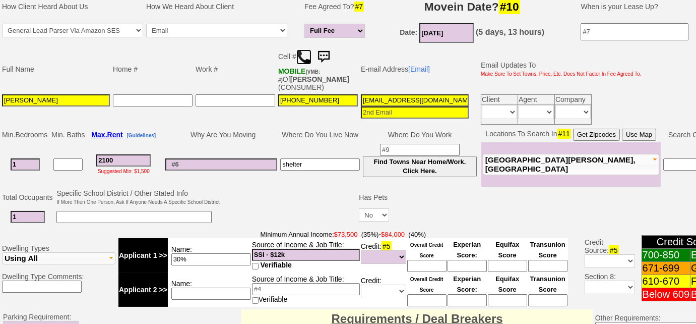
scroll to position [275, 0]
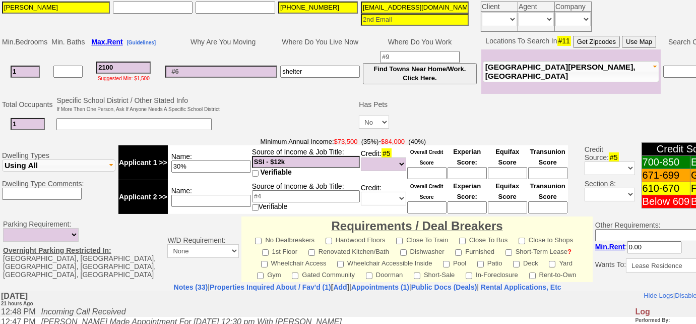
click at [218, 163] on input "30%" at bounding box center [211, 166] width 80 height 12
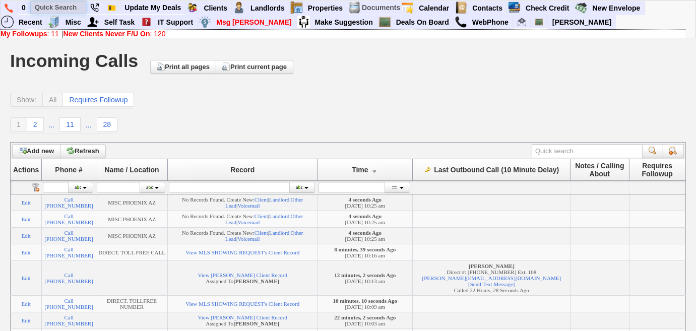
click at [75, 7] on input "text" at bounding box center [58, 7] width 55 height 13
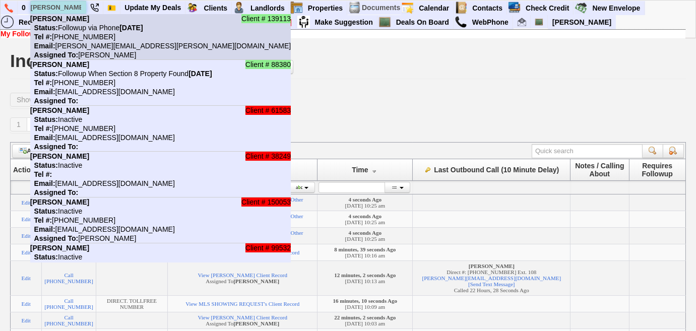
type input "[PERSON_NAME]"
click at [82, 36] on nobr "Tel #: [PHONE_NUMBER]" at bounding box center [72, 37] width 85 height 8
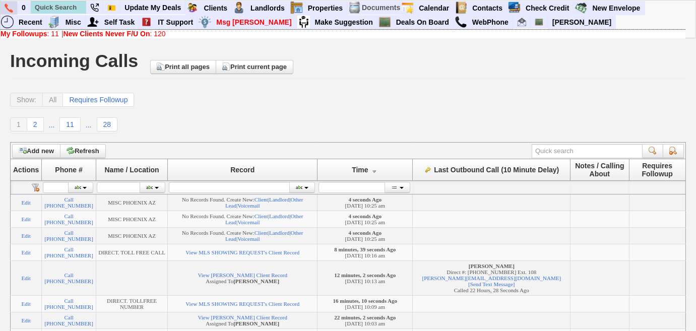
click at [6, 6] on img at bounding box center [9, 8] width 9 height 9
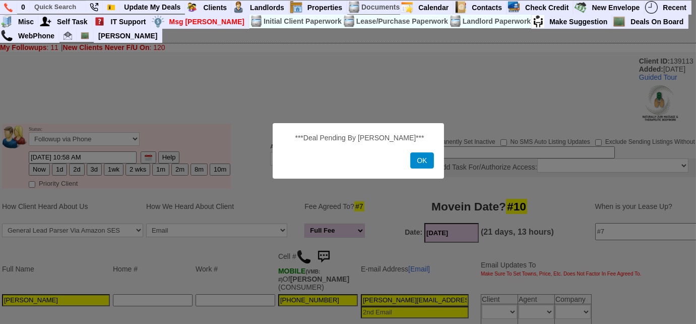
click at [423, 164] on button "OK" at bounding box center [421, 160] width 23 height 16
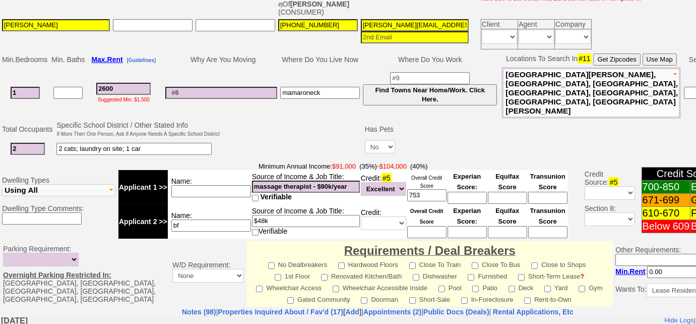
scroll to position [501, 0]
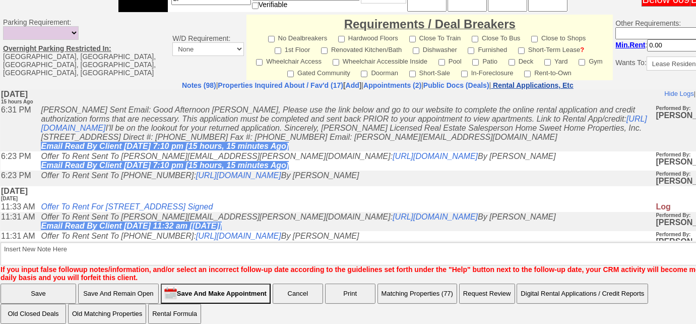
click at [554, 81] on nobr "Rental Applications, Etc" at bounding box center [533, 85] width 81 height 8
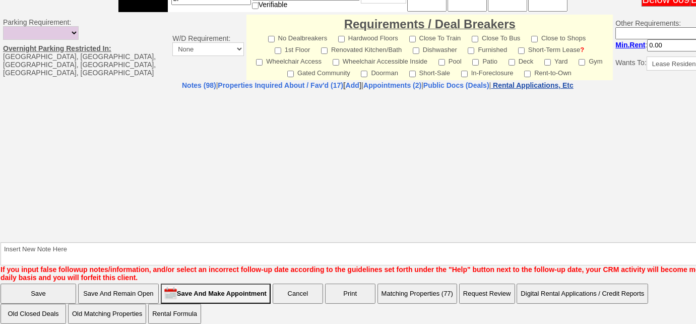
select select "100"
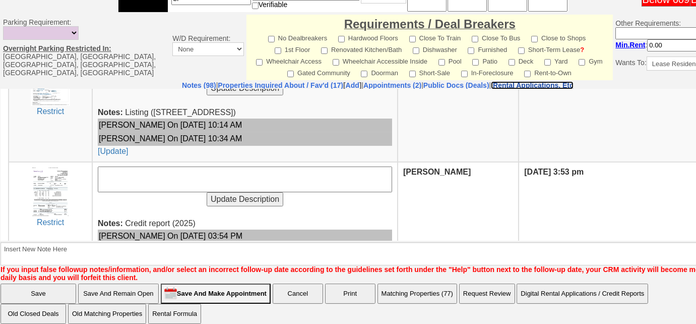
scroll to position [504, 0]
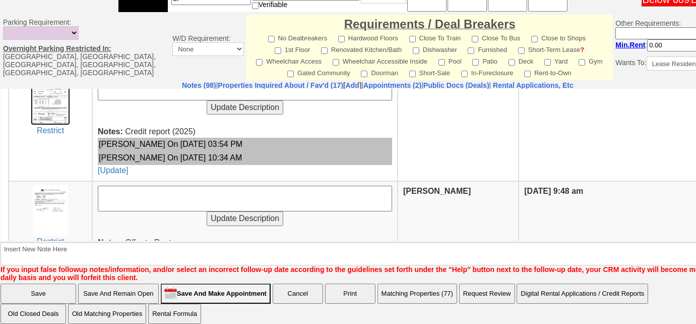
click at [61, 105] on img at bounding box center [50, 99] width 39 height 50
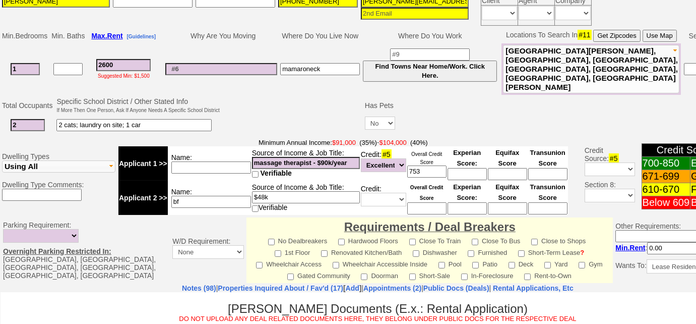
scroll to position [272, 0]
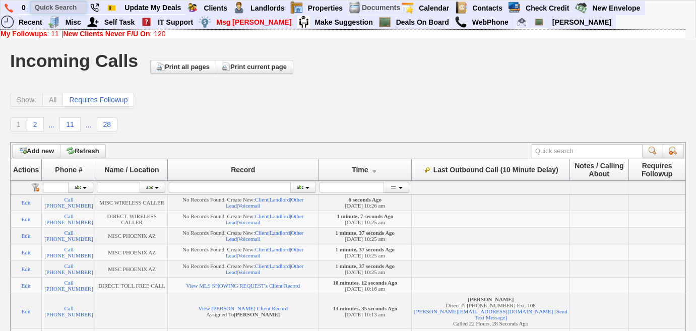
click at [67, 7] on input "text" at bounding box center [58, 7] width 55 height 13
paste input "914) 330-9412"
type input "914) 330-9412"
click at [12, 7] on img at bounding box center [9, 8] width 9 height 9
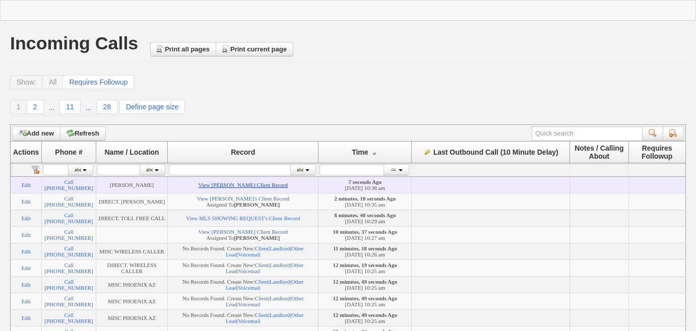
click at [236, 188] on link "View [PERSON_NAME] Client Record" at bounding box center [243, 185] width 89 height 6
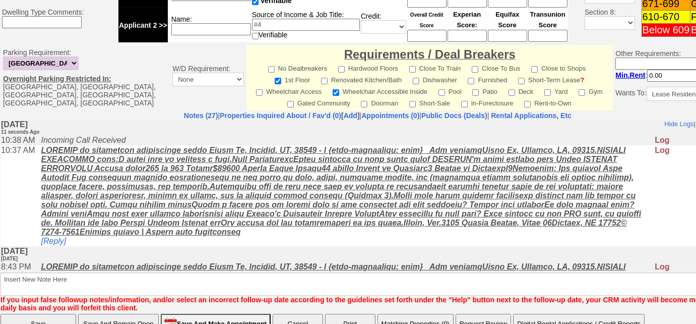
scroll to position [501, 0]
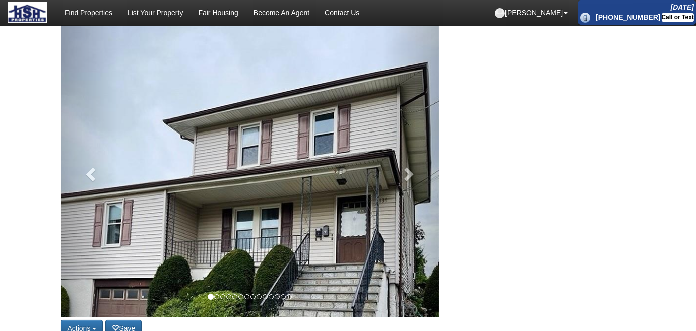
scroll to position [183, 0]
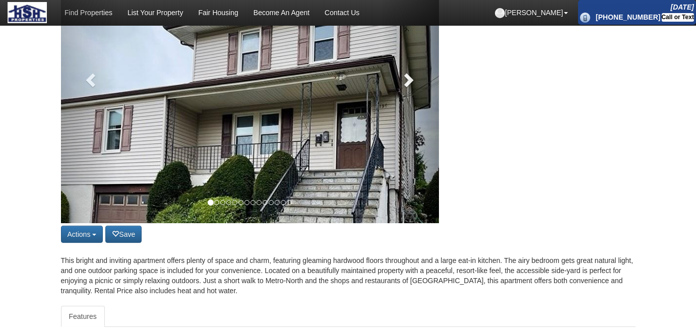
click at [414, 75] on span at bounding box center [407, 79] width 15 height 15
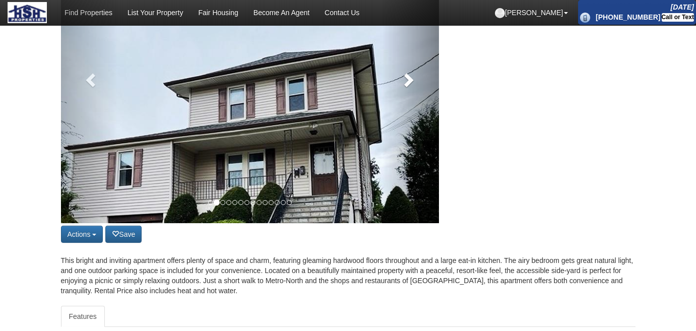
click at [414, 75] on span at bounding box center [407, 79] width 15 height 15
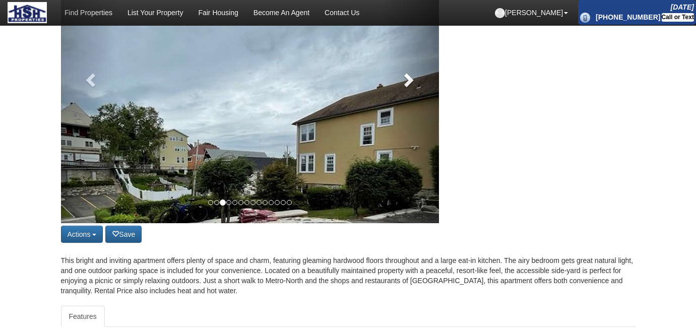
click at [414, 75] on span at bounding box center [407, 79] width 15 height 15
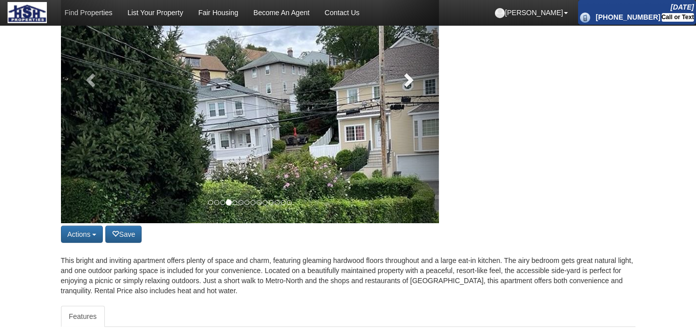
click at [414, 75] on span at bounding box center [407, 79] width 15 height 15
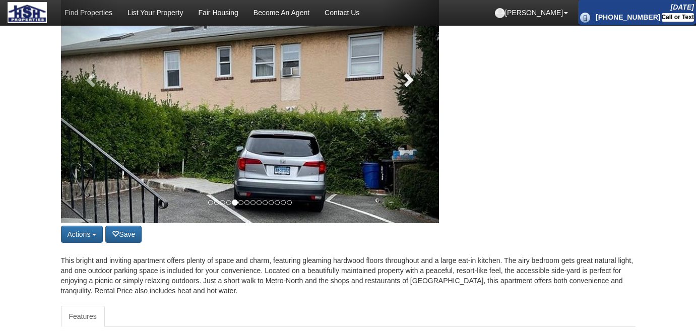
click at [414, 75] on span at bounding box center [407, 79] width 15 height 15
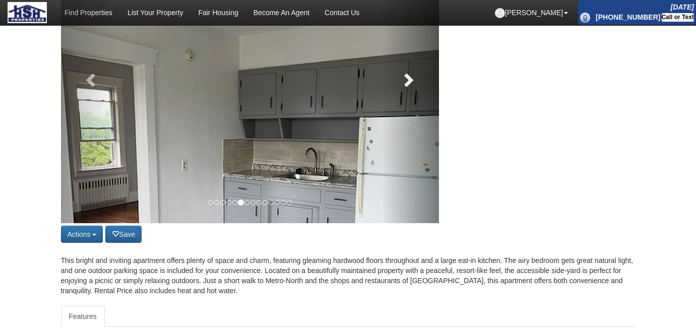
click at [414, 75] on span at bounding box center [407, 79] width 15 height 15
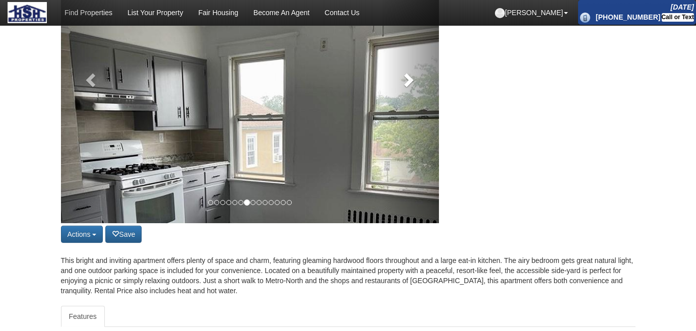
click at [414, 75] on span at bounding box center [407, 79] width 15 height 15
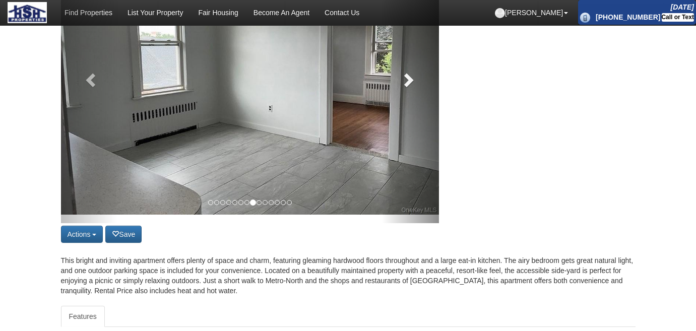
click at [414, 75] on span at bounding box center [407, 79] width 15 height 15
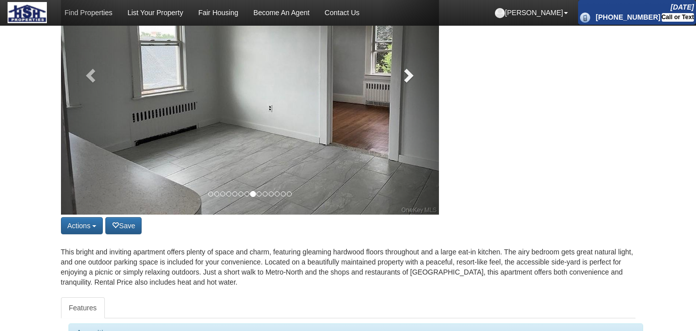
click at [414, 75] on link at bounding box center [410, 73] width 57 height 284
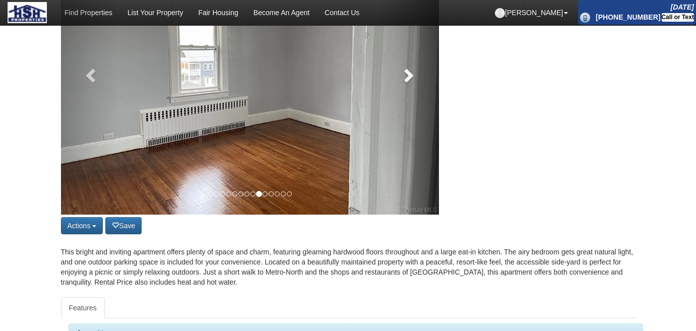
click at [414, 75] on link at bounding box center [410, 73] width 57 height 284
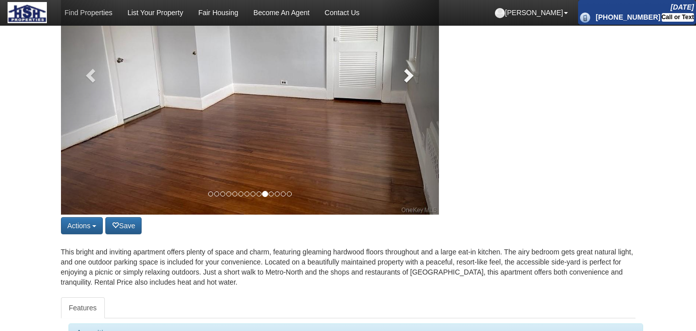
click at [414, 75] on link at bounding box center [410, 73] width 57 height 284
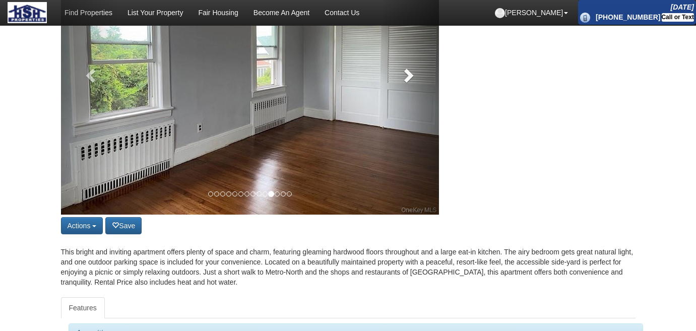
click at [414, 75] on link at bounding box center [410, 73] width 57 height 284
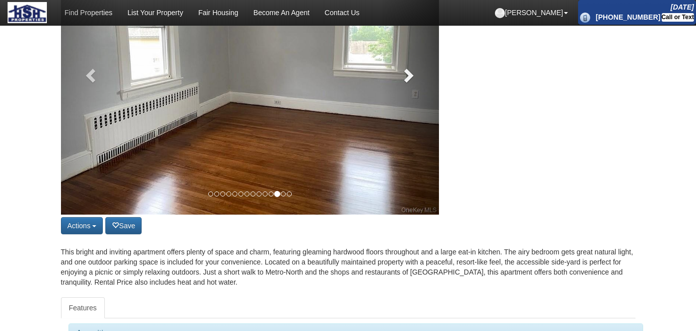
click at [414, 75] on link at bounding box center [410, 73] width 57 height 284
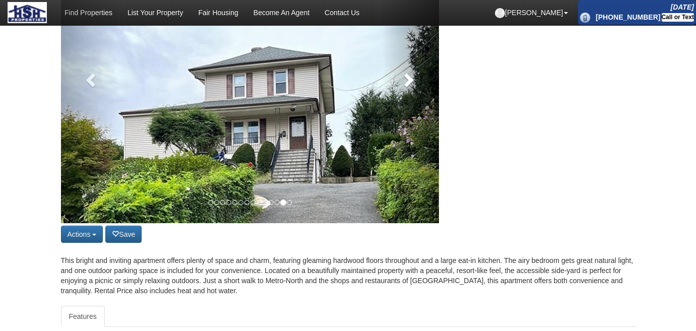
click at [414, 75] on span at bounding box center [407, 79] width 15 height 15
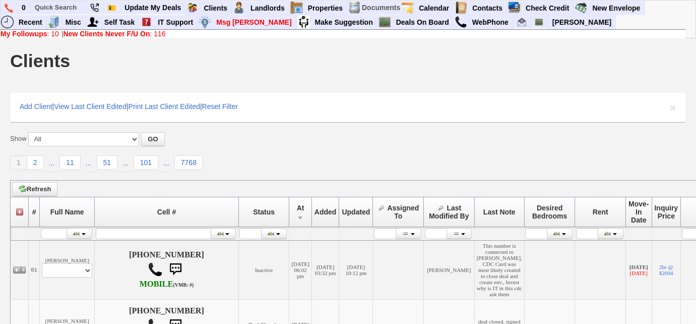
click at [116, 34] on b "New Clients Never F/U On" at bounding box center [107, 34] width 87 height 8
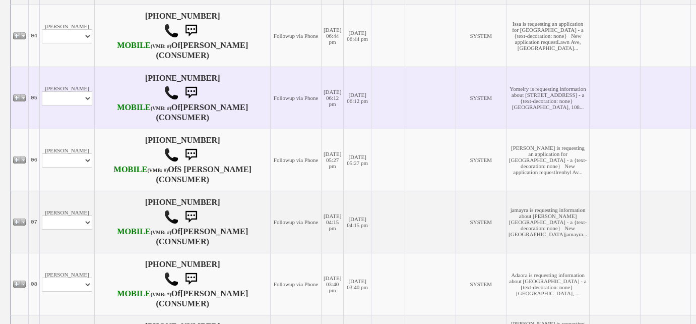
scroll to position [549, 0]
